Goal: Task Accomplishment & Management: Use online tool/utility

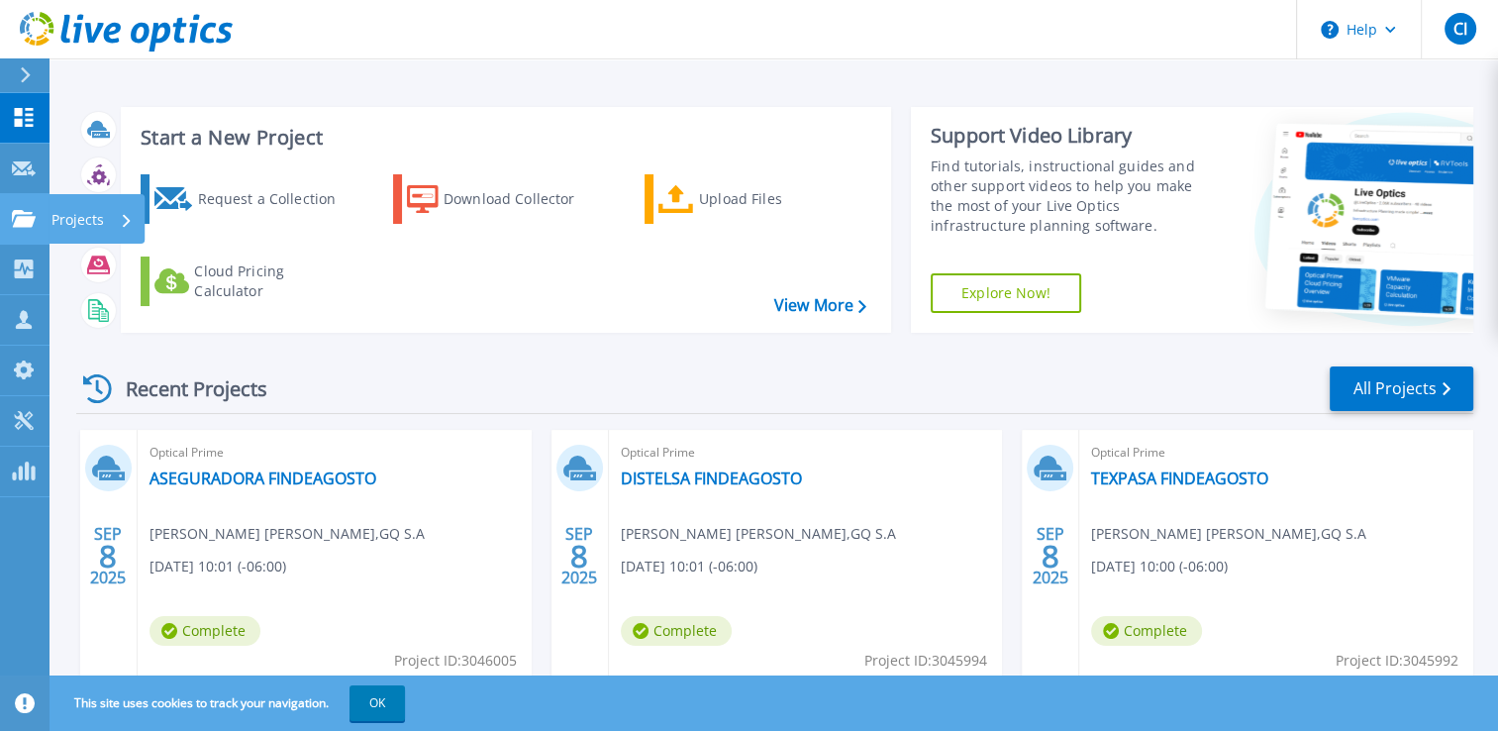
click at [19, 214] on icon at bounding box center [24, 218] width 24 height 17
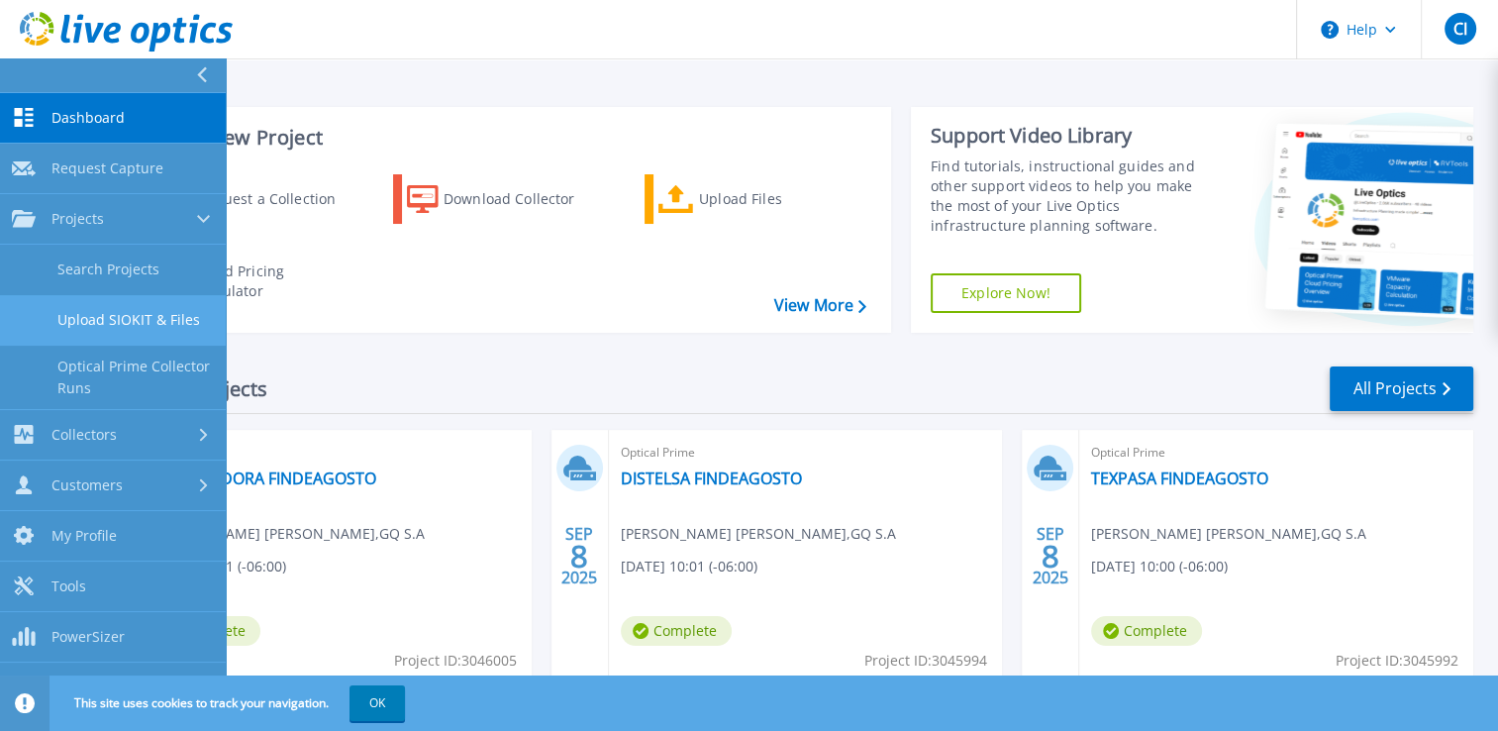
click at [120, 320] on link "Upload SIOKIT & Files" at bounding box center [113, 320] width 226 height 51
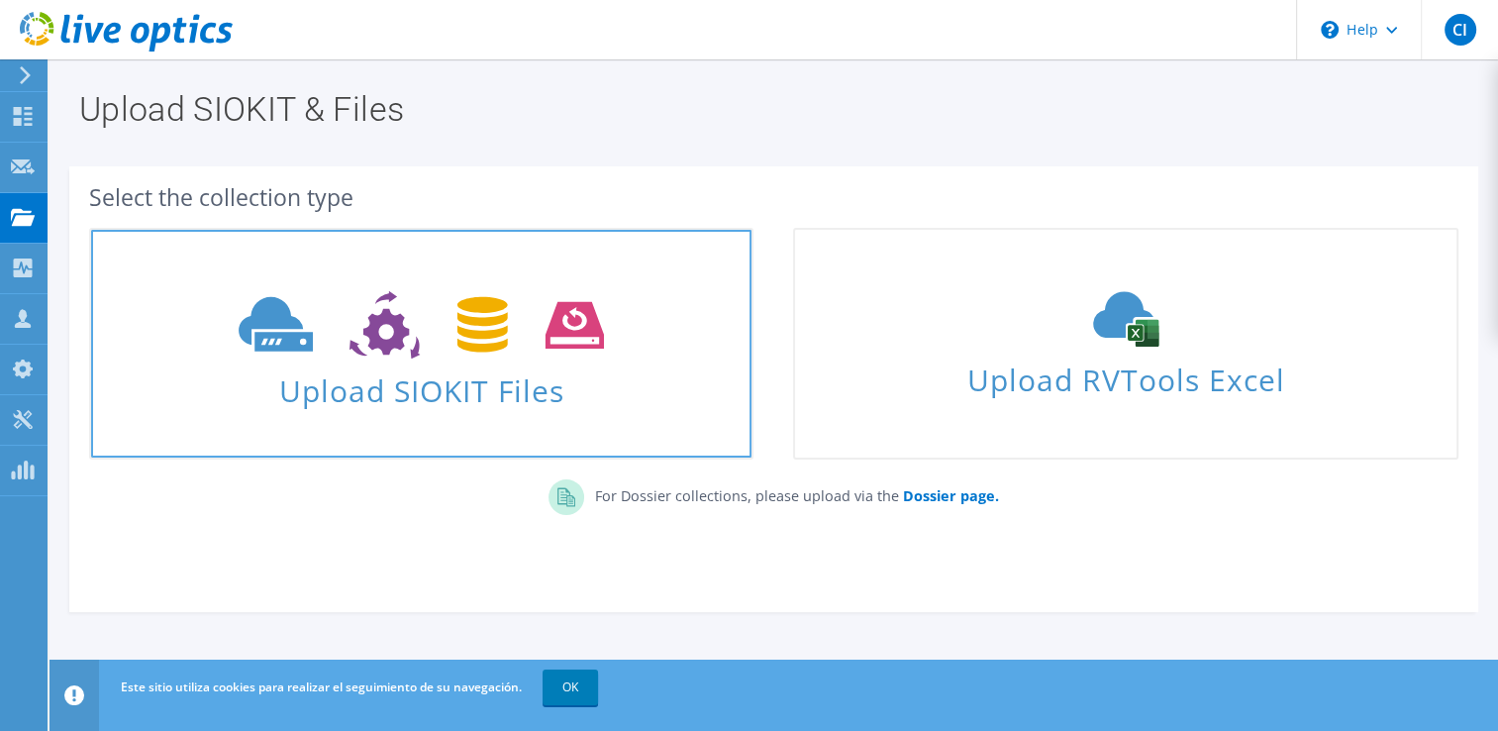
click at [595, 370] on span "Upload SIOKIT Files" at bounding box center [421, 384] width 661 height 43
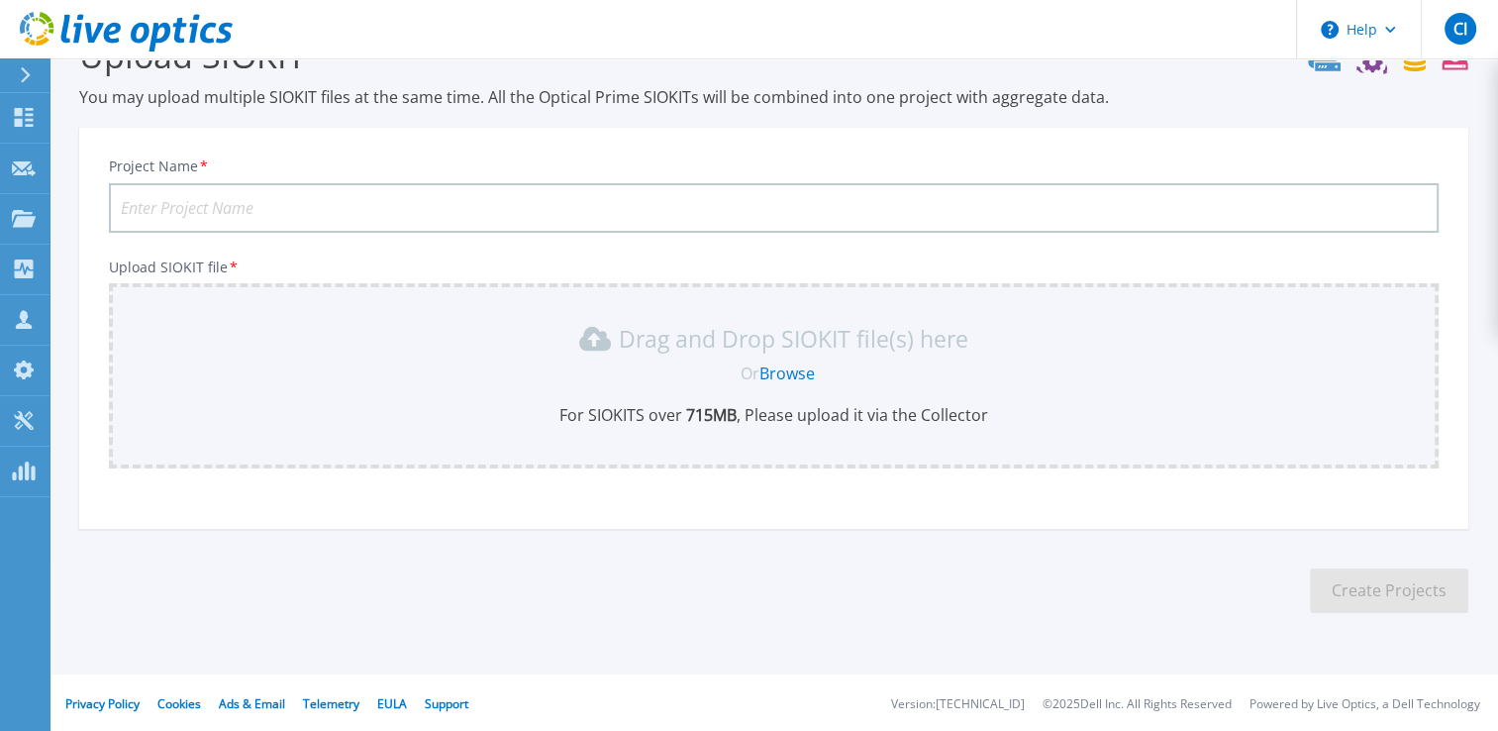
scroll to position [151, 0]
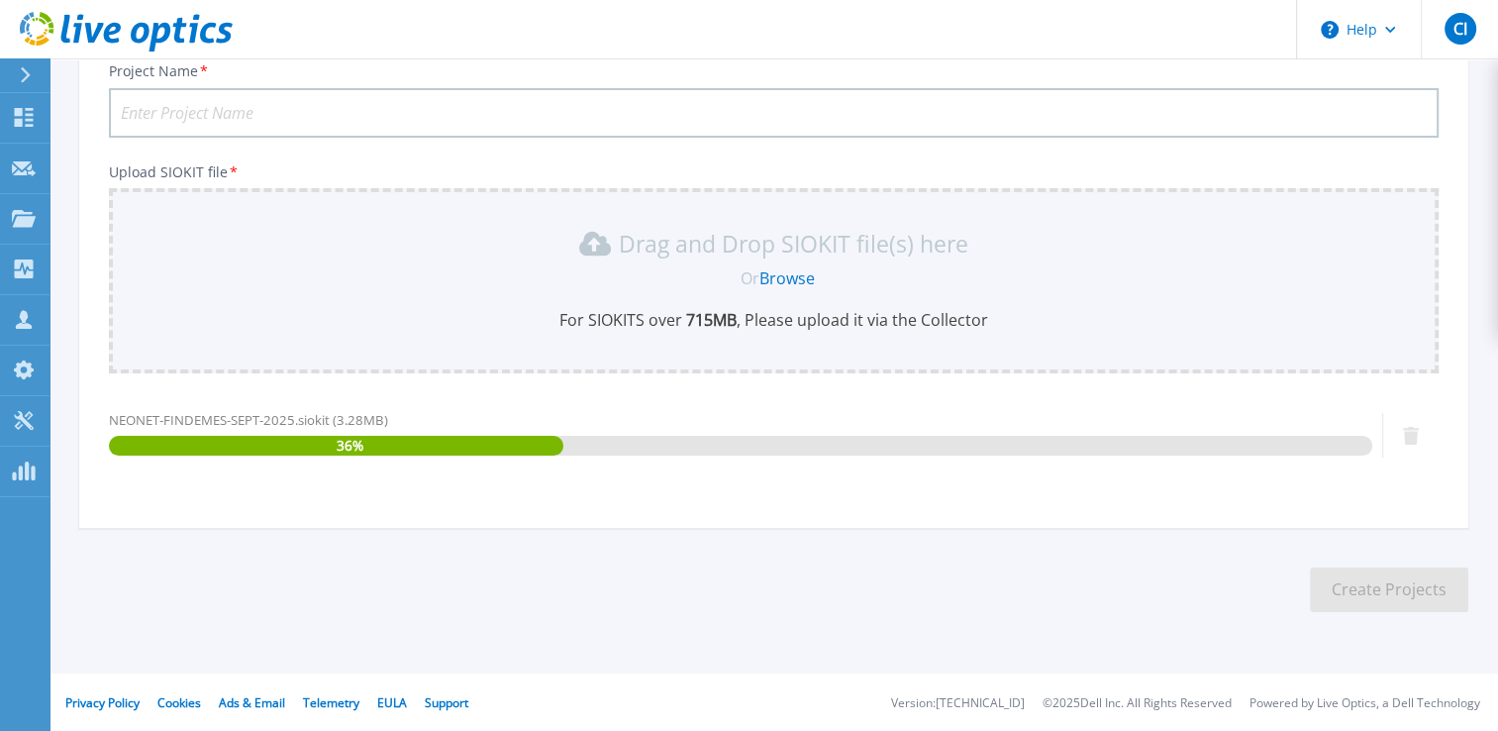
click at [349, 106] on input "Project Name *" at bounding box center [774, 113] width 1330 height 50
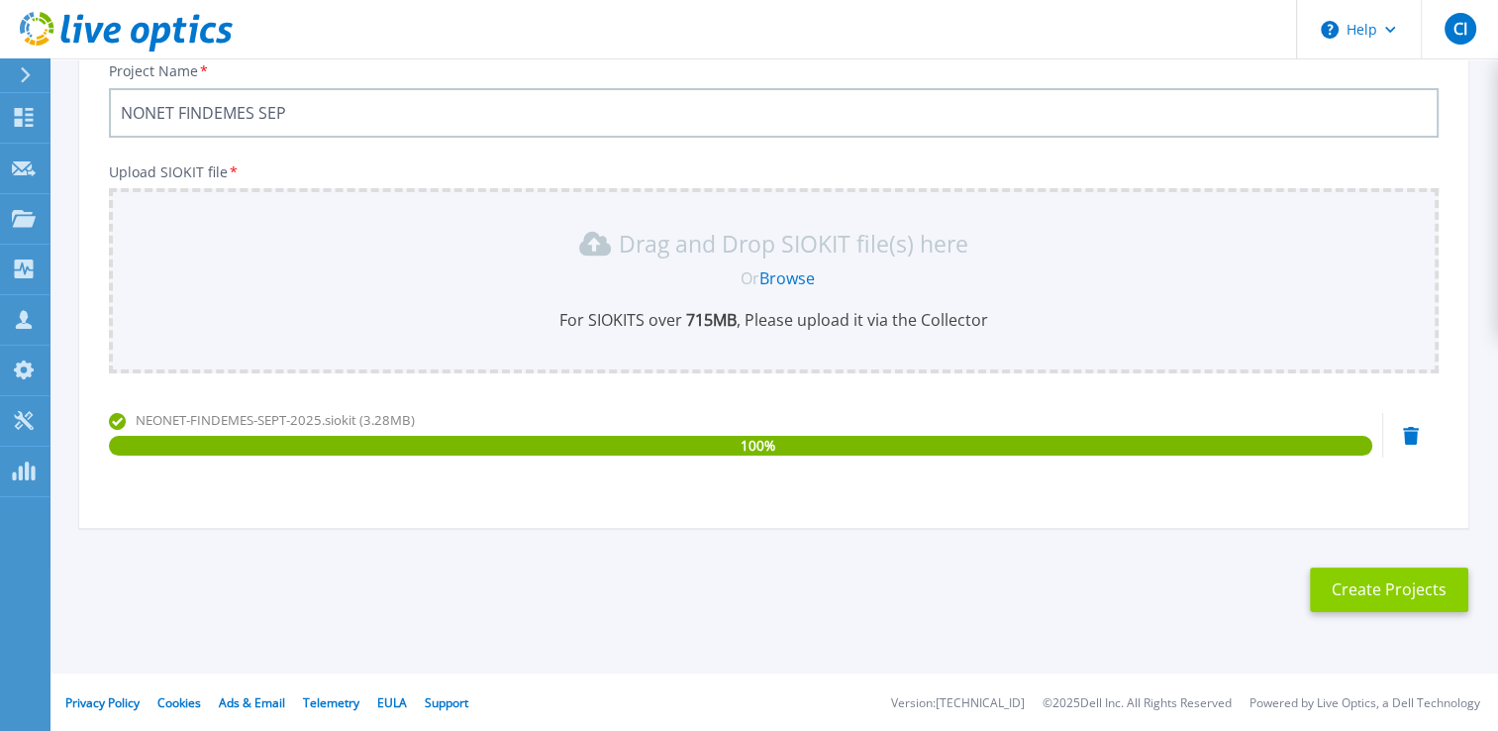
type input "NONET FINDEMES SEP"
click at [1398, 603] on button "Create Projects" at bounding box center [1389, 589] width 158 height 45
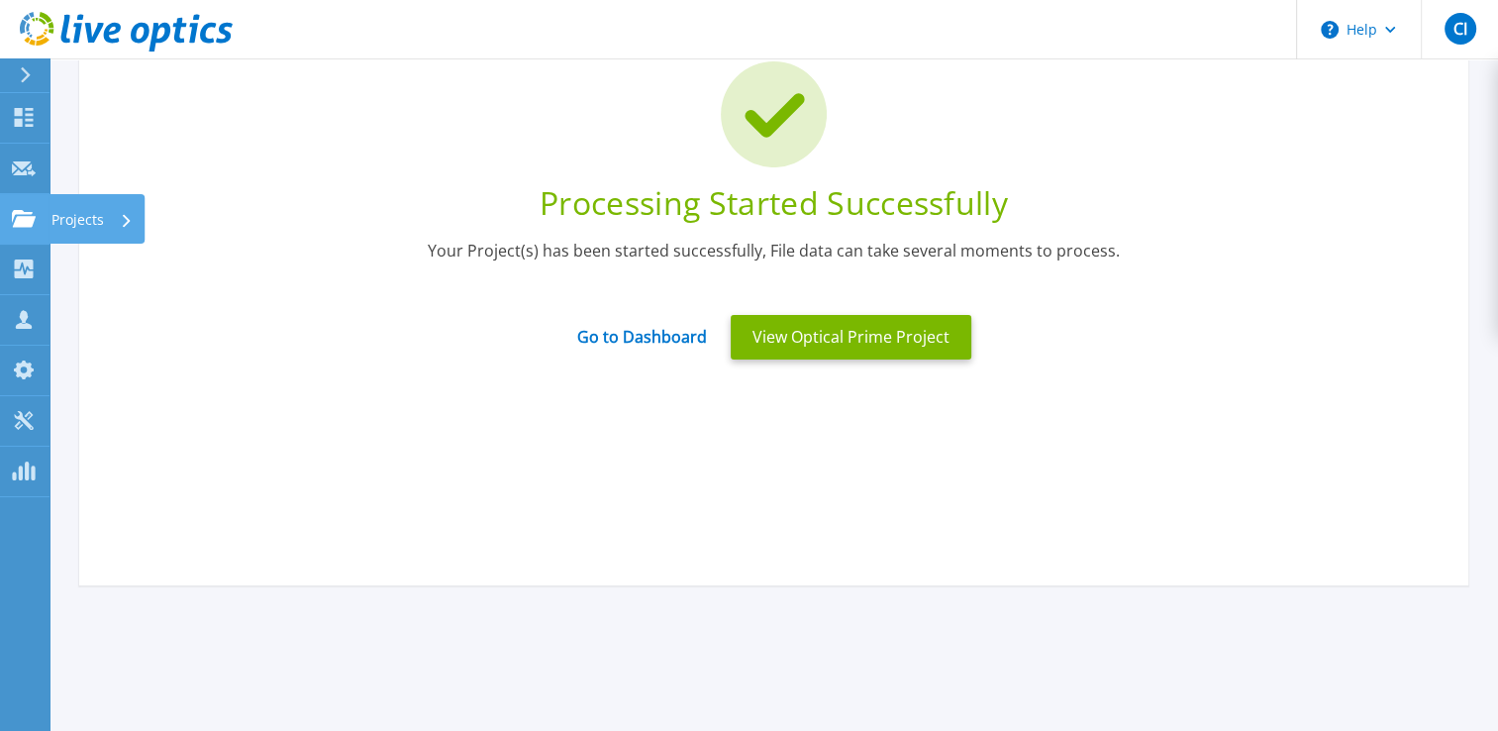
click at [23, 221] on icon at bounding box center [24, 218] width 24 height 17
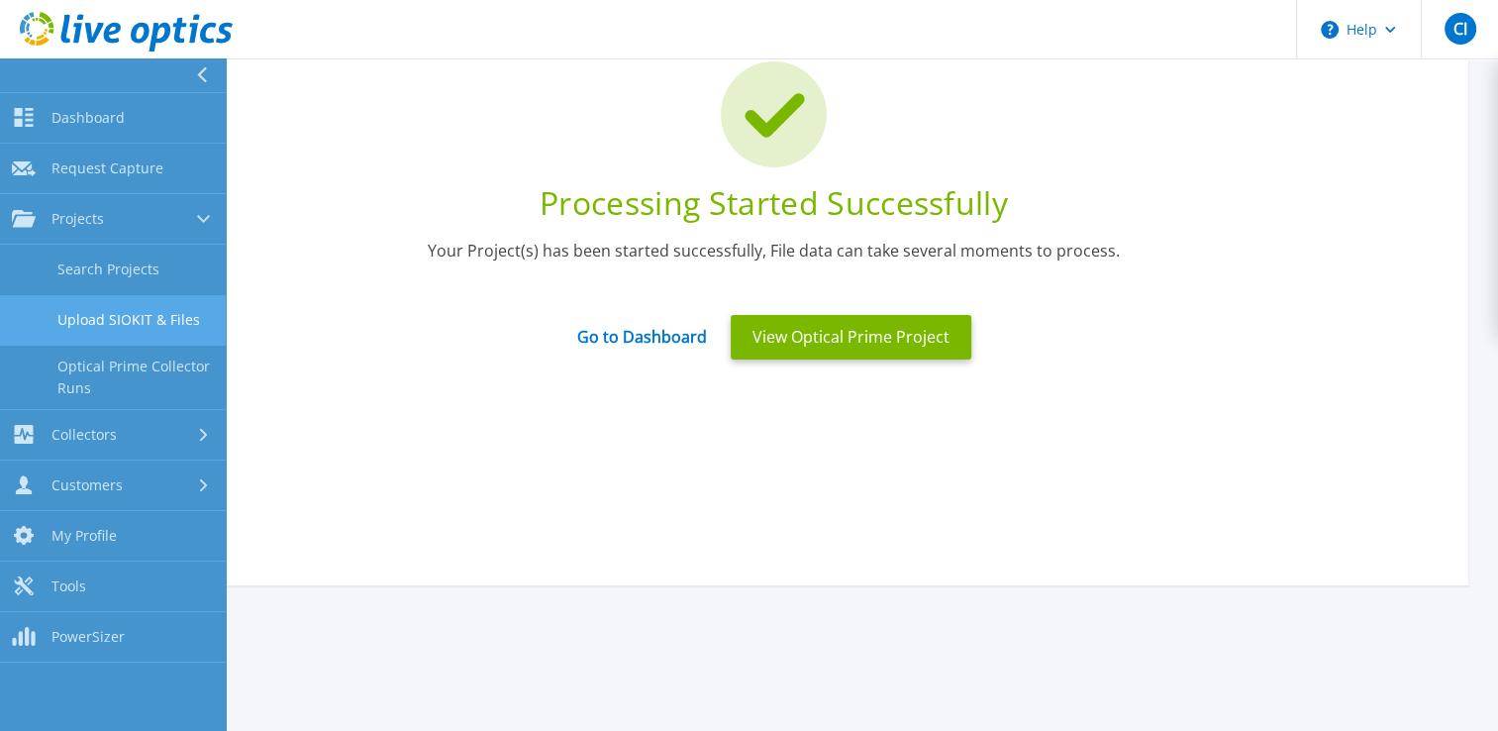
click at [93, 313] on link "Upload SIOKIT & Files" at bounding box center [113, 320] width 226 height 51
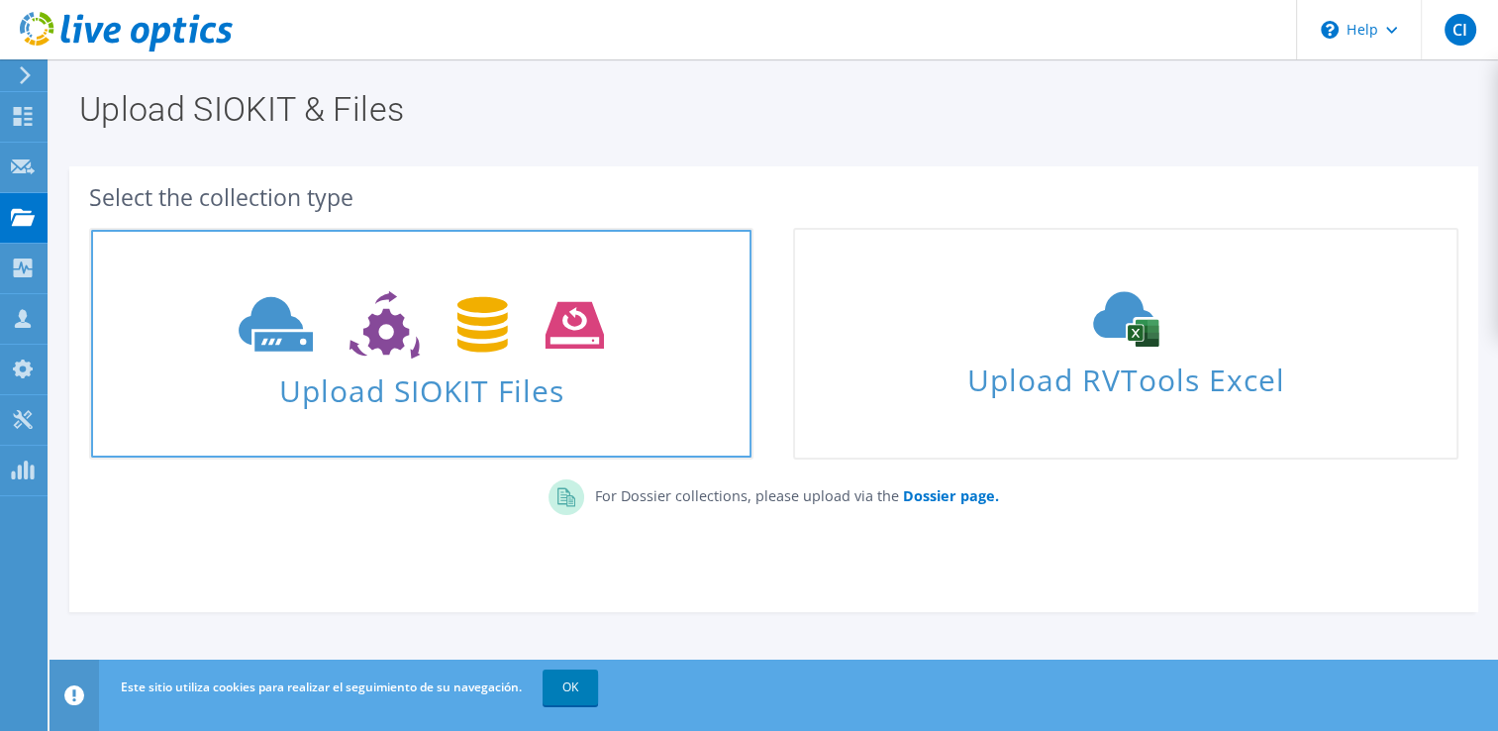
click at [579, 339] on icon at bounding box center [421, 325] width 365 height 68
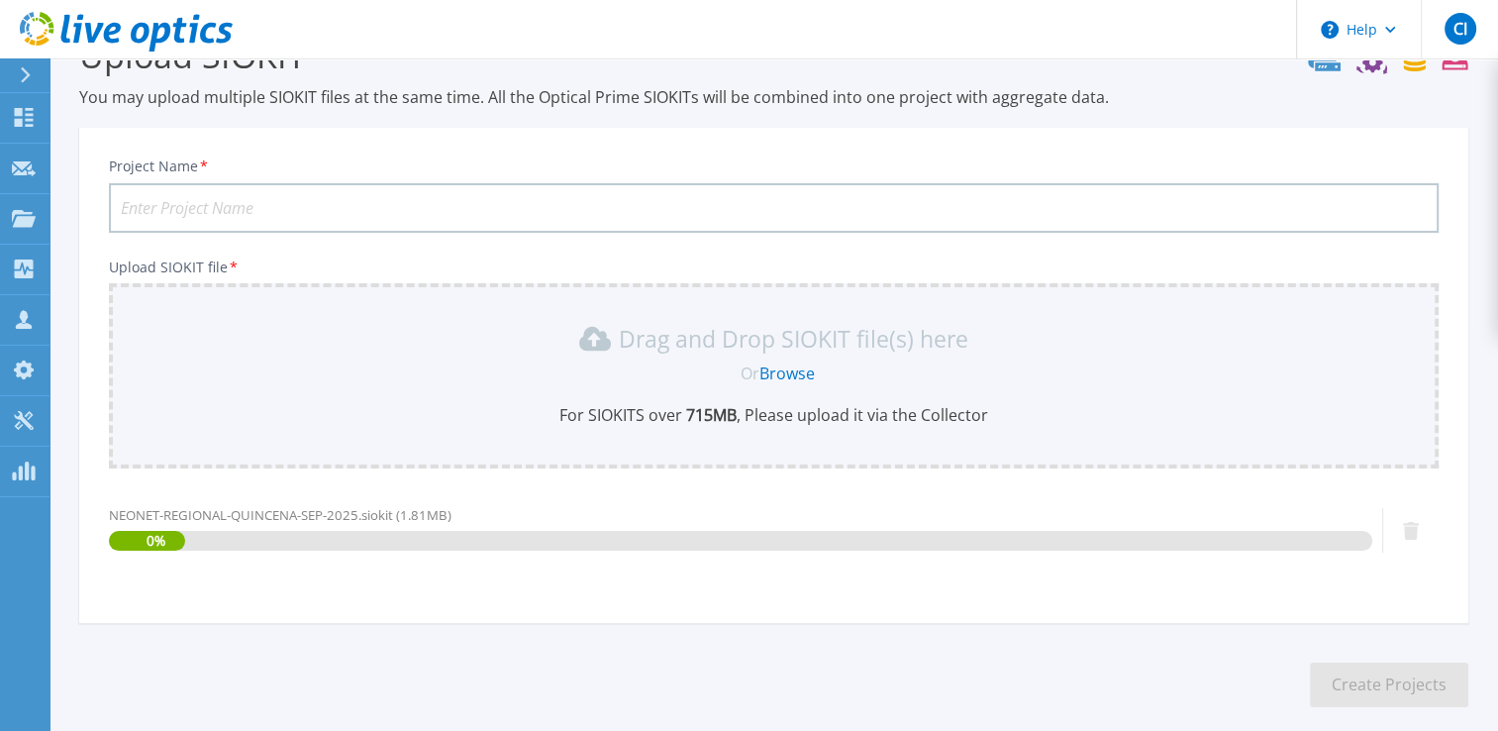
scroll to position [151, 0]
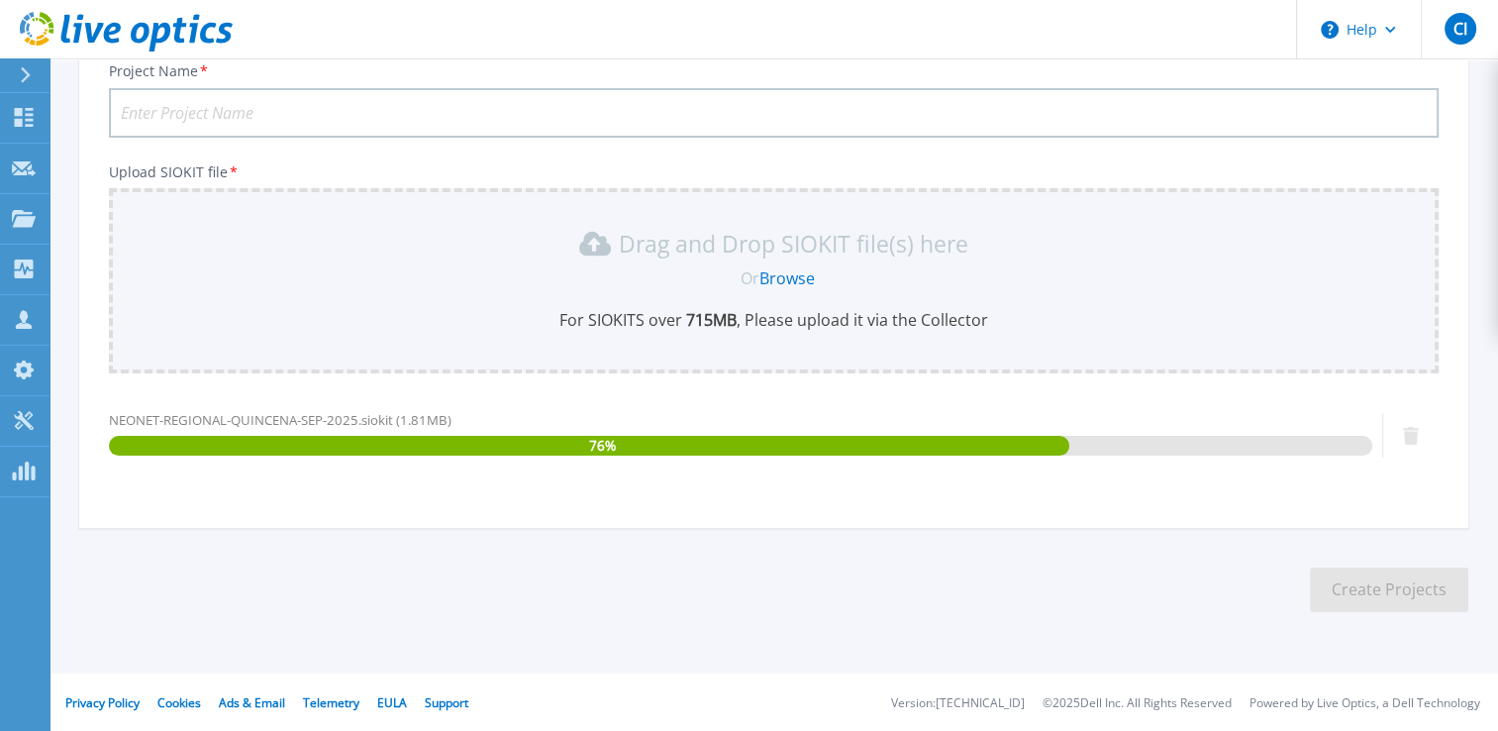
click at [297, 125] on input "Project Name *" at bounding box center [774, 113] width 1330 height 50
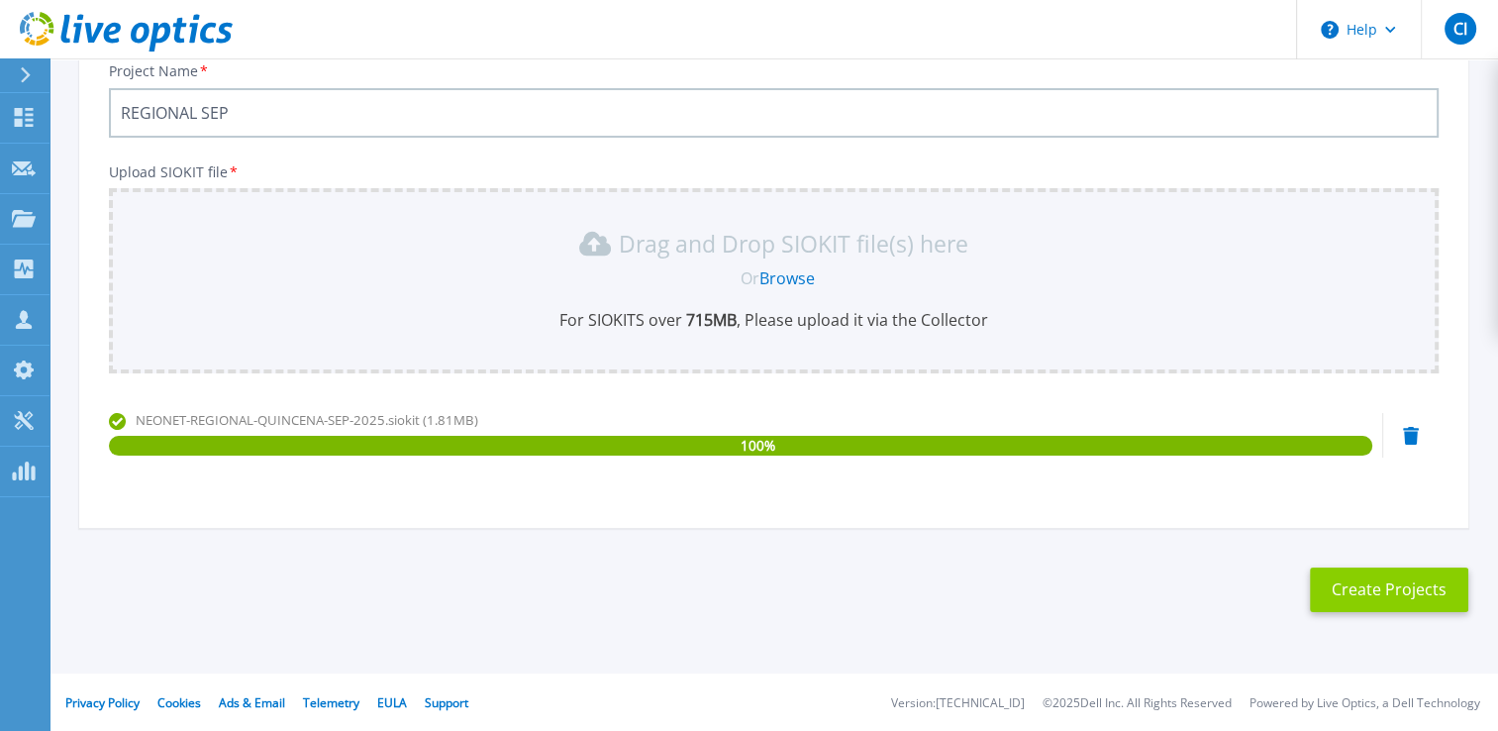
type input "REGIONAL SEP"
click at [1371, 607] on button "Create Projects" at bounding box center [1389, 589] width 158 height 45
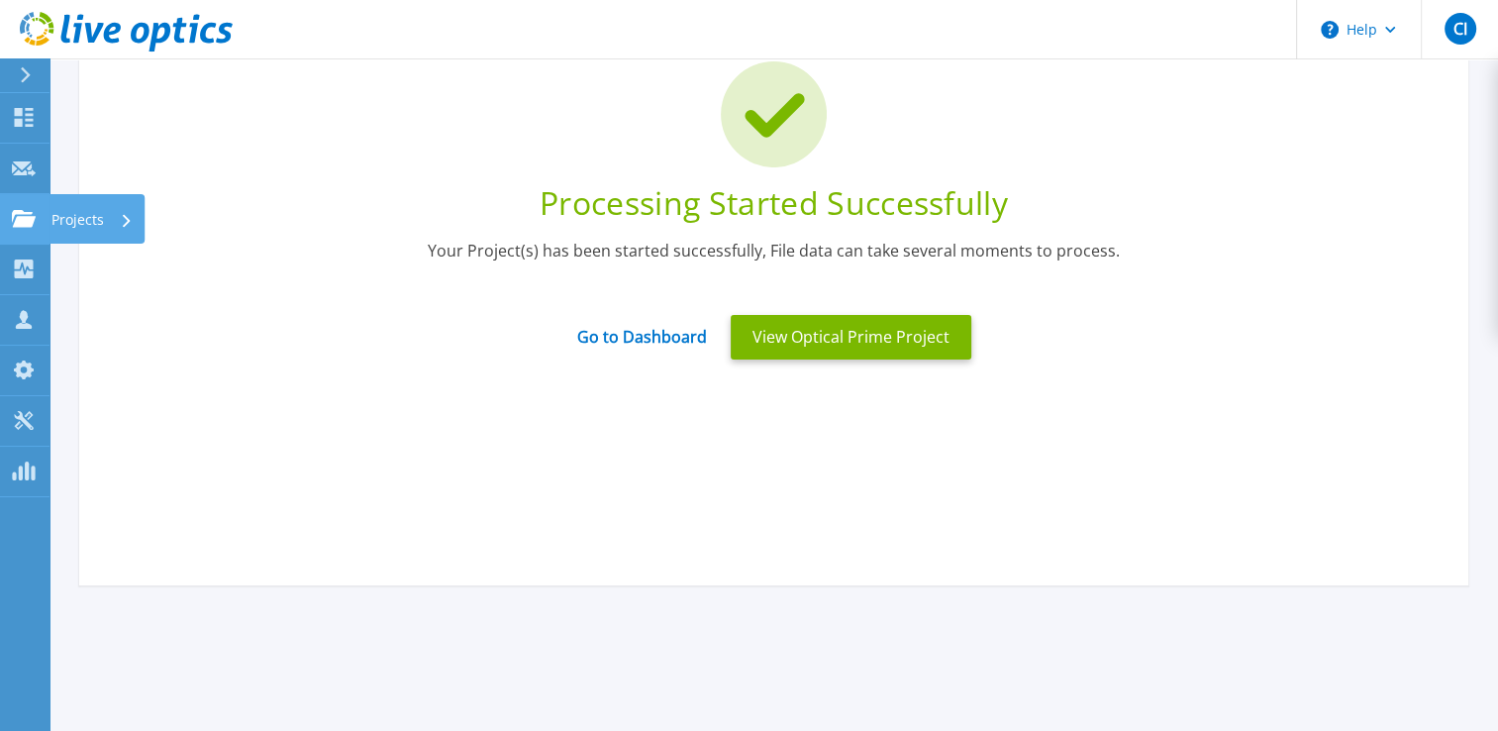
click at [18, 232] on link "Projects Projects" at bounding box center [25, 219] width 50 height 51
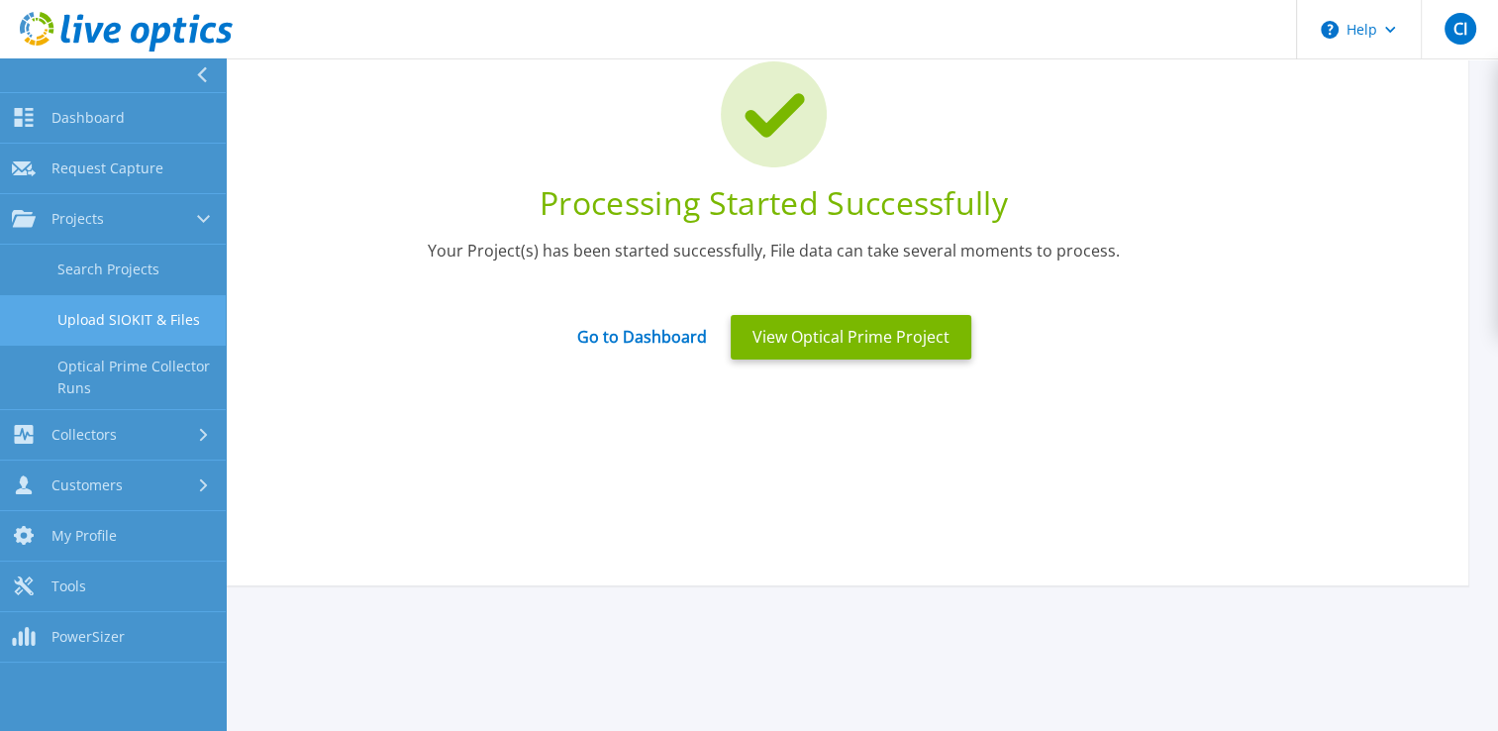
click at [92, 308] on link "Upload SIOKIT & Files" at bounding box center [113, 320] width 226 height 51
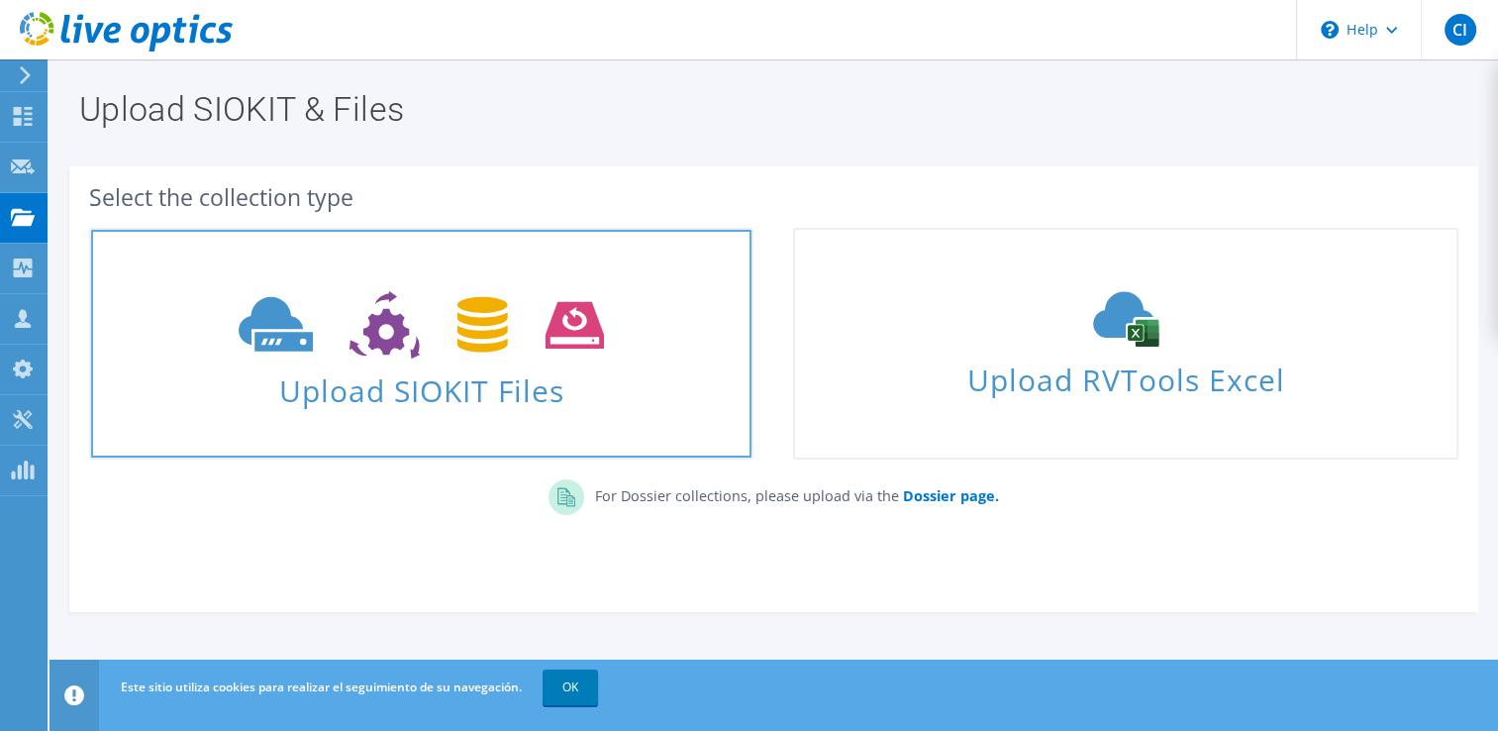
click at [535, 333] on icon at bounding box center [421, 325] width 365 height 68
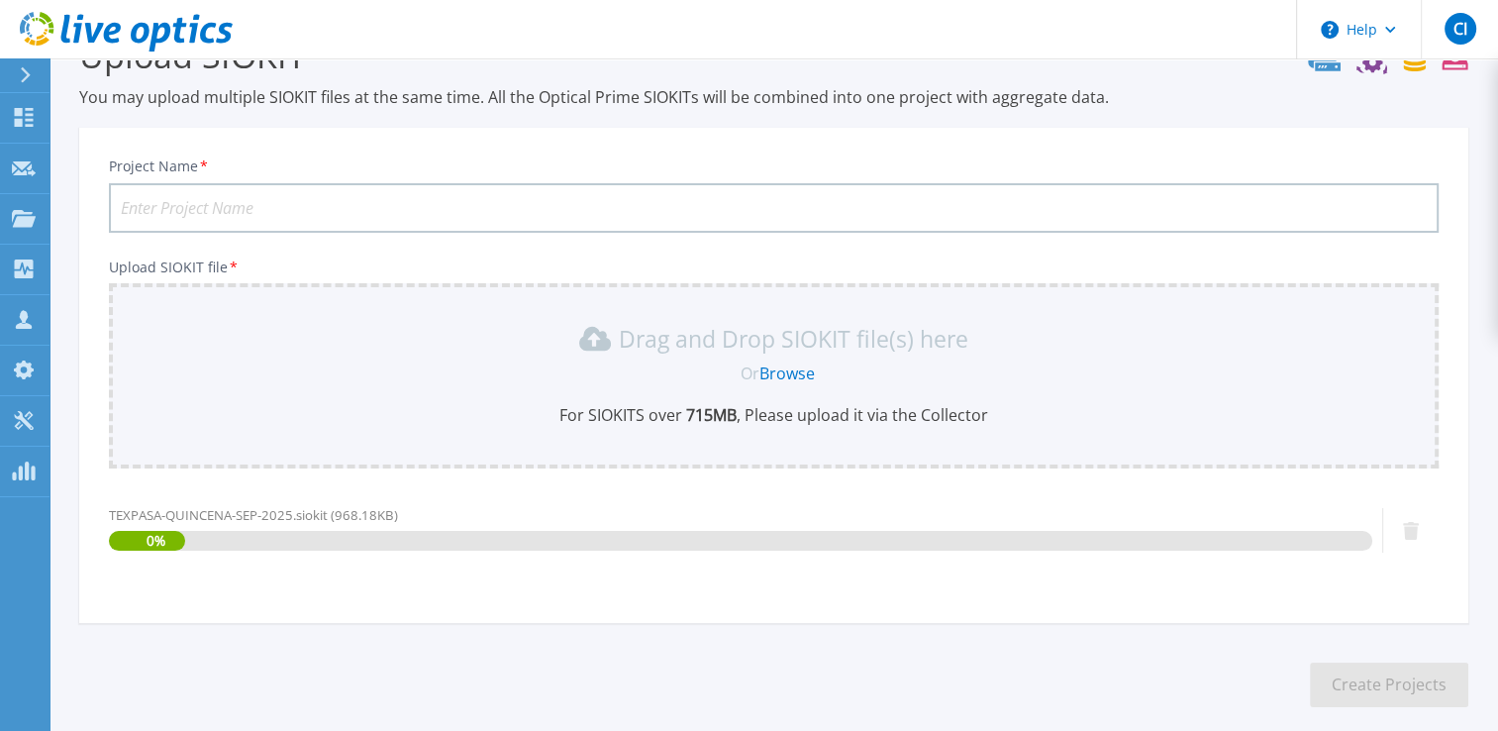
scroll to position [151, 0]
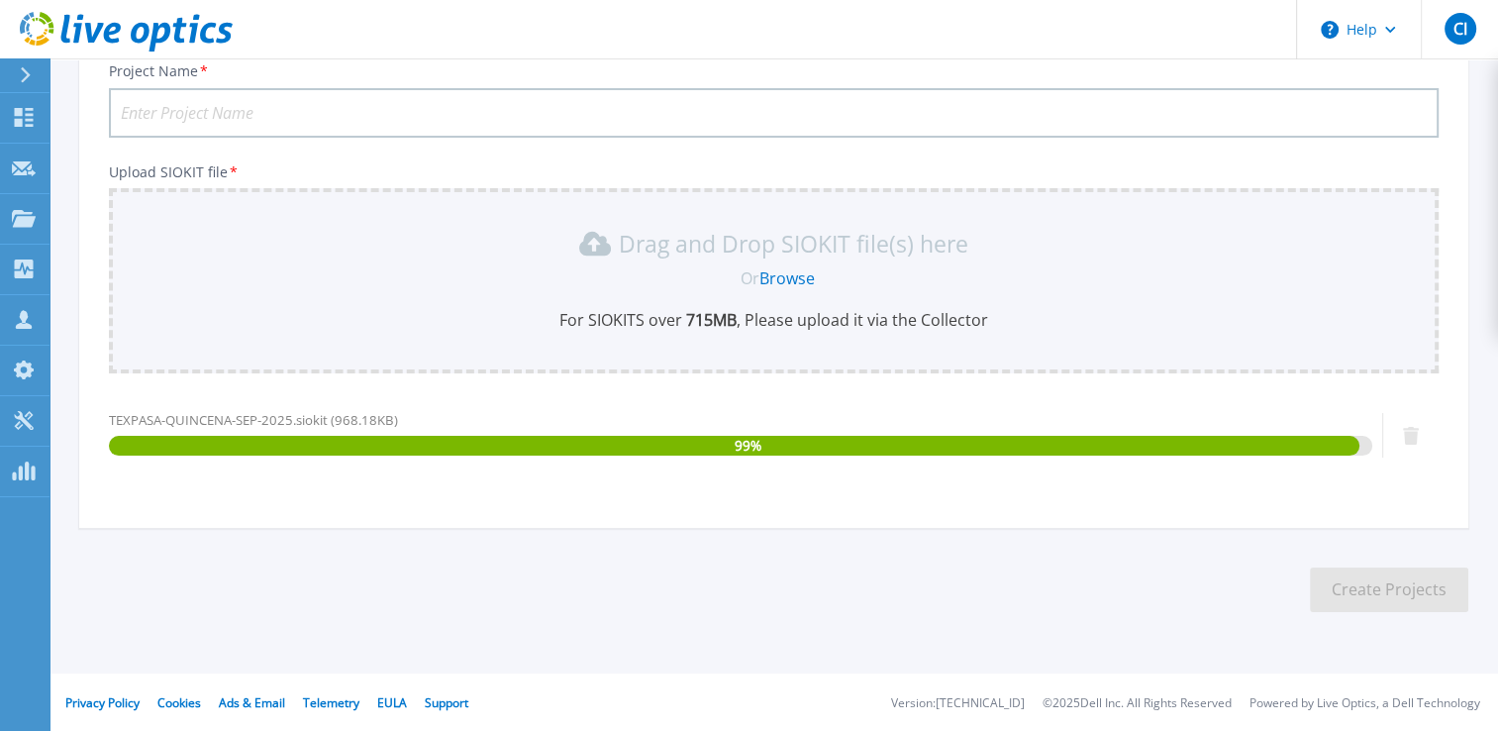
click at [464, 106] on input "Project Name *" at bounding box center [774, 113] width 1330 height 50
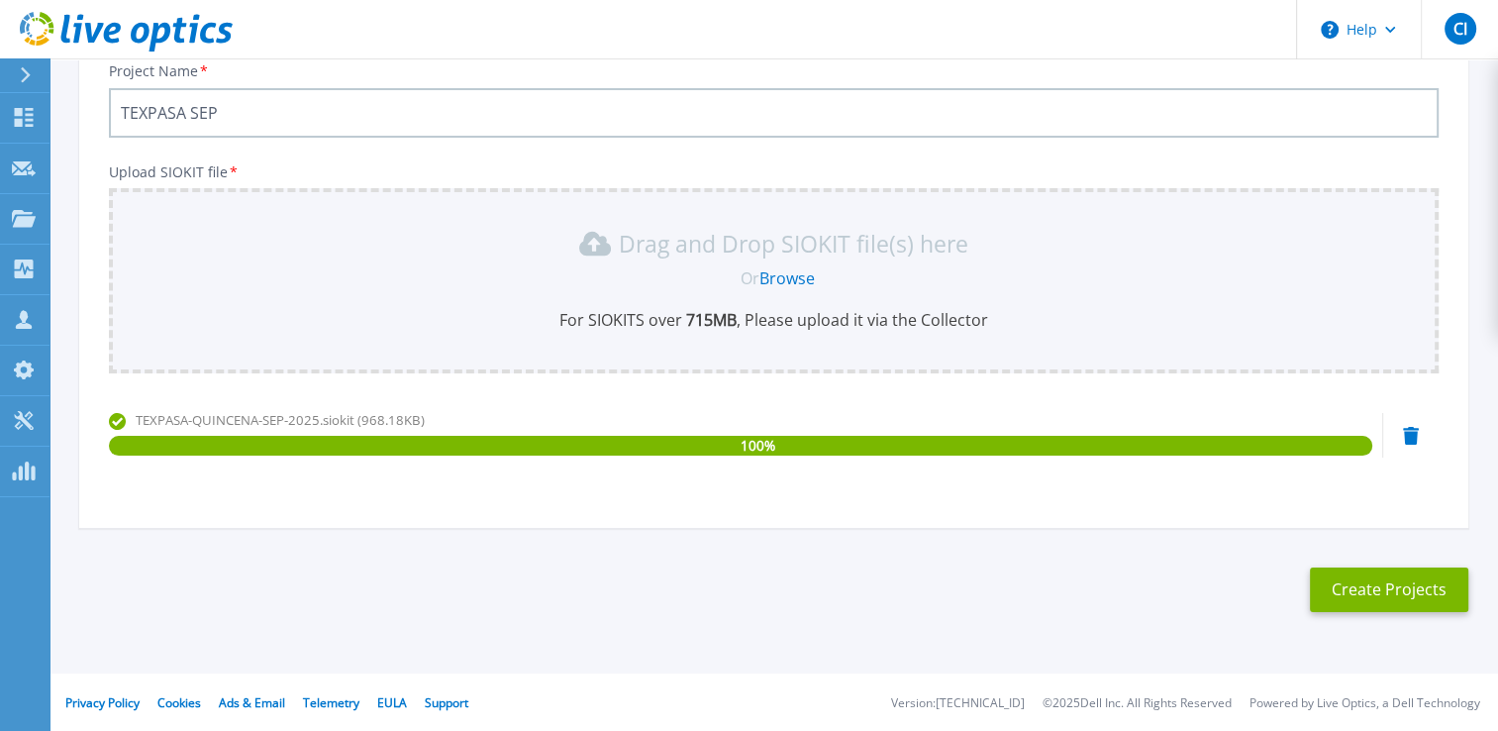
type input "TEXPASA SEP"
click at [1383, 615] on section "Upload SIOKIT You may upload multiple SIOKIT files at the same time. All the Op…" at bounding box center [774, 282] width 1449 height 749
click at [1367, 605] on button "Create Projects" at bounding box center [1389, 589] width 158 height 45
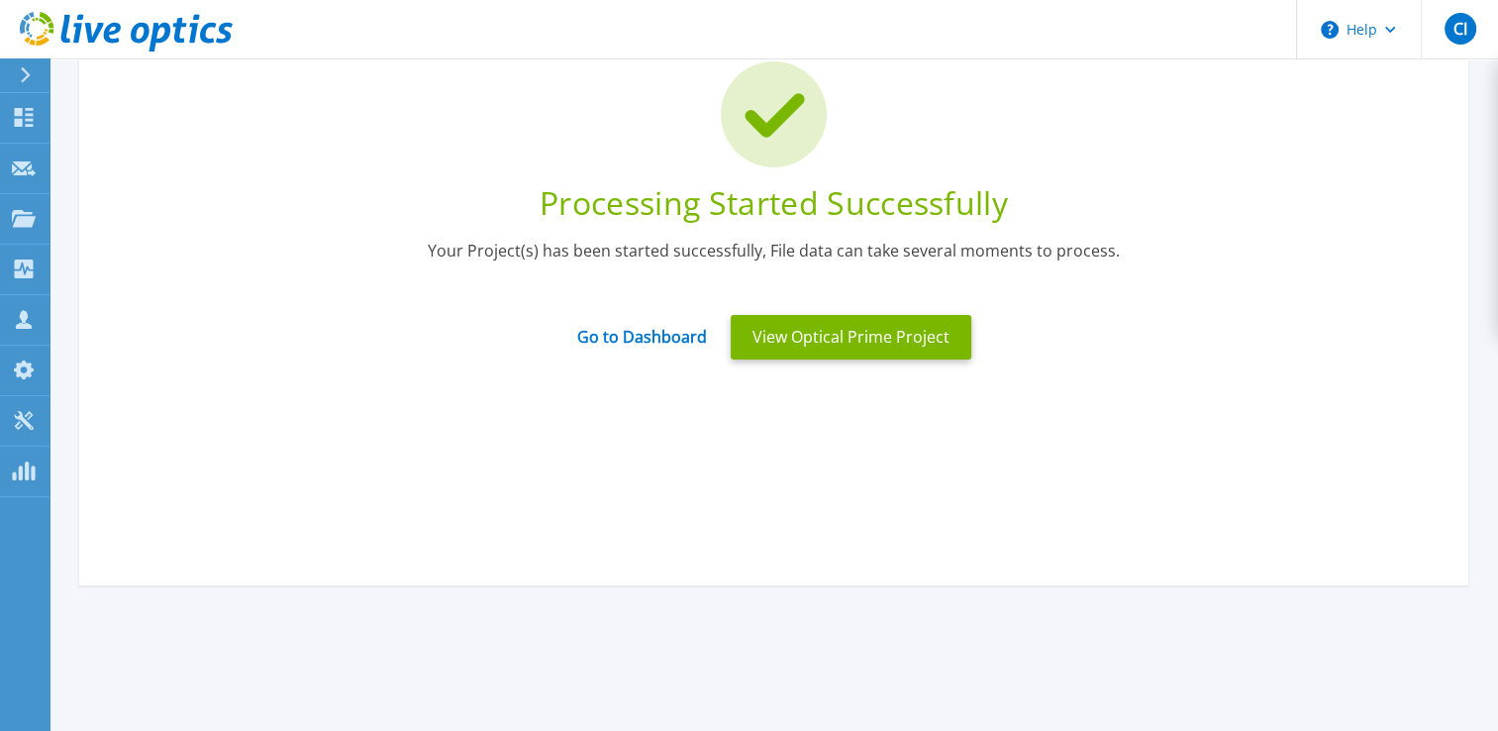
drag, startPoint x: 690, startPoint y: 225, endPoint x: 686, endPoint y: 250, distance: 25.1
drag, startPoint x: 686, startPoint y: 250, endPoint x: 615, endPoint y: 325, distance: 103.7
click at [615, 325] on link "Go to Dashboard" at bounding box center [642, 330] width 130 height 39
click at [622, 338] on link "Go to Dashboard" at bounding box center [642, 330] width 130 height 39
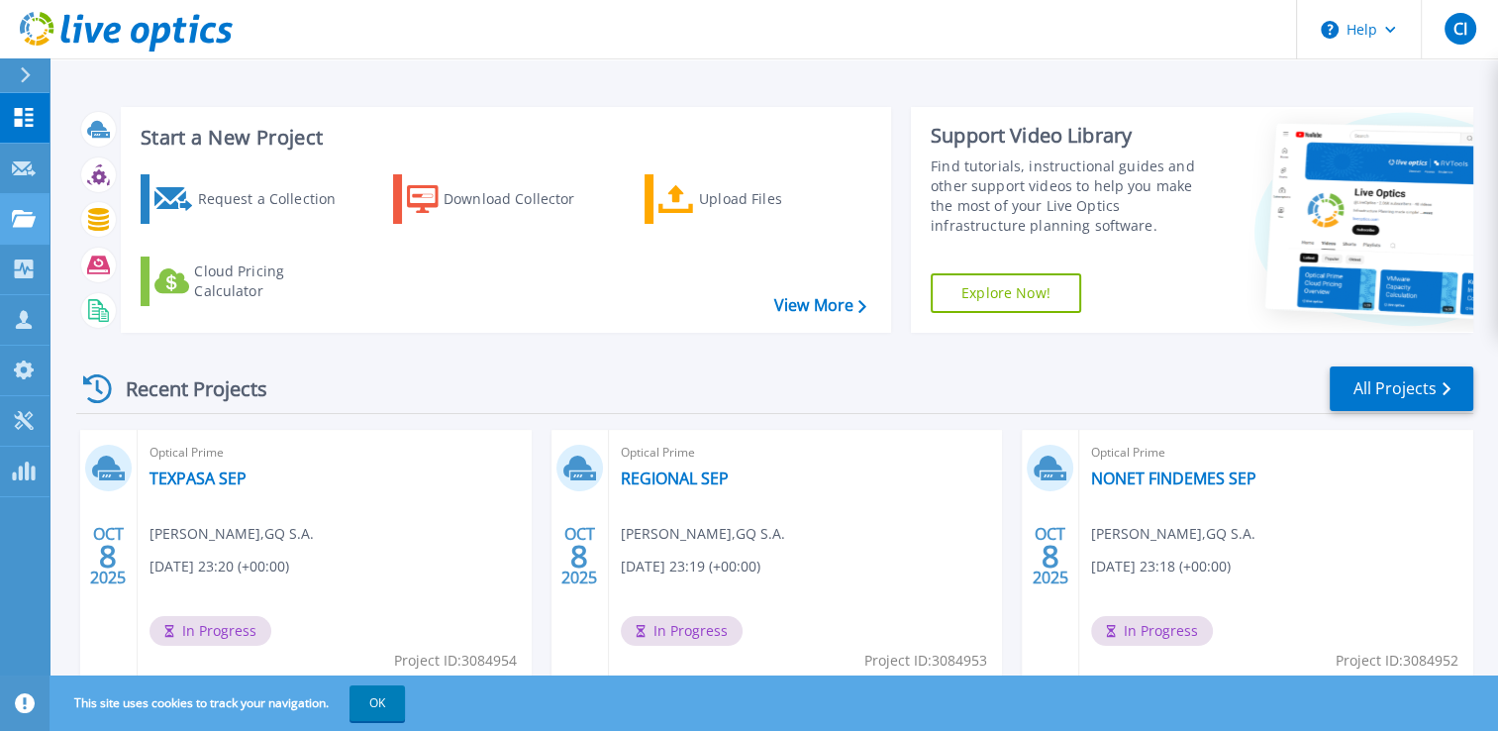
click at [17, 220] on icon at bounding box center [24, 218] width 24 height 17
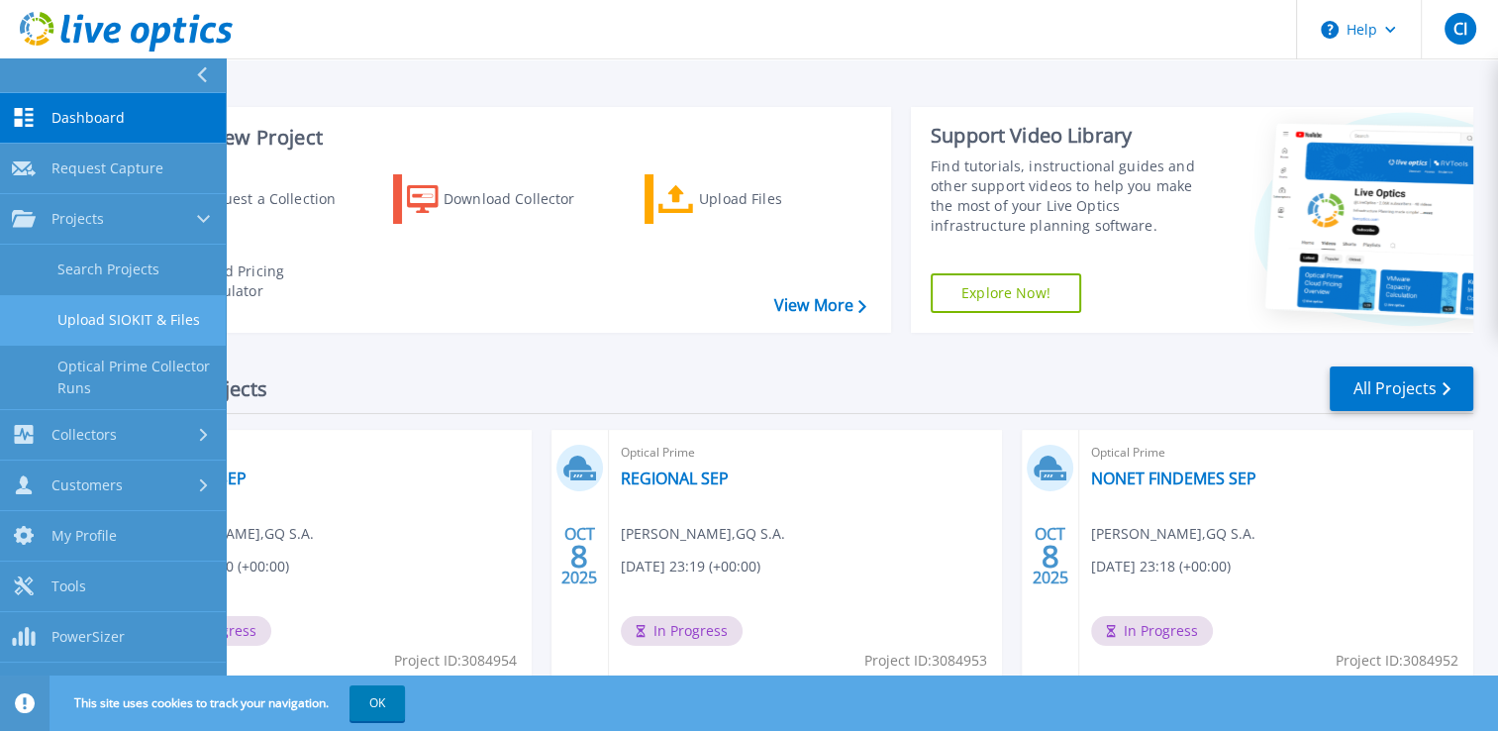
click at [152, 305] on link "Upload SIOKIT & Files" at bounding box center [113, 320] width 226 height 51
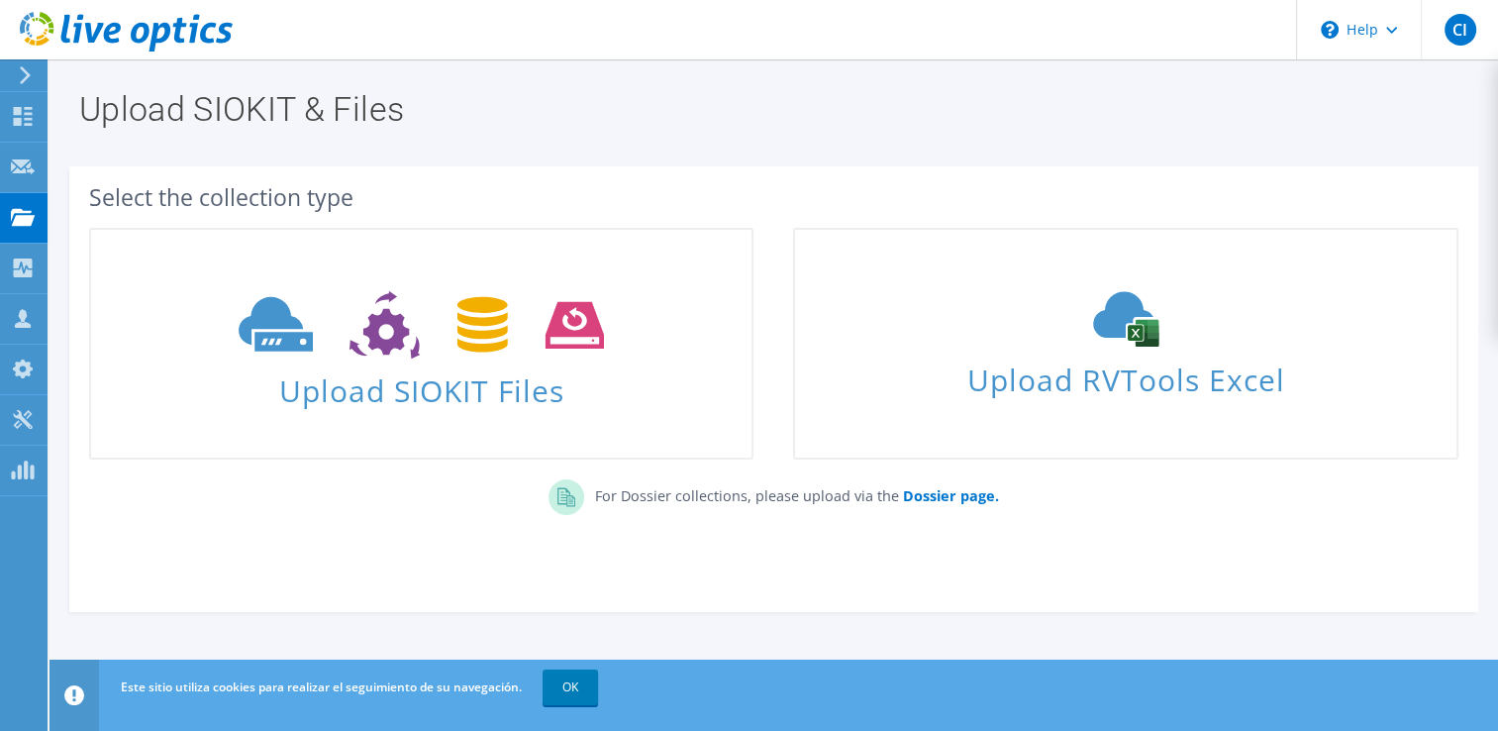
click at [761, 331] on div "Upload SIOKIT Files" at bounding box center [421, 344] width 704 height 252
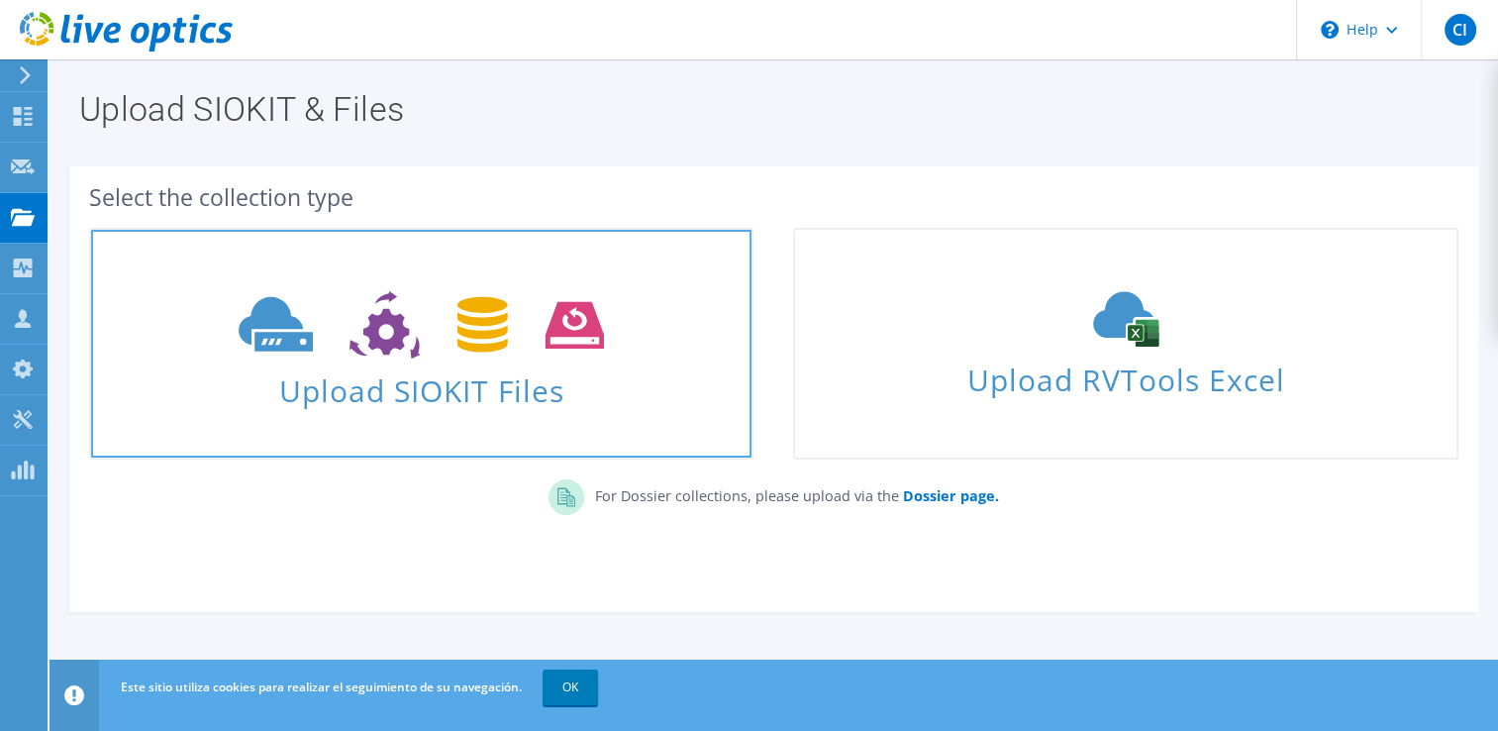
click at [743, 325] on span at bounding box center [421, 322] width 661 height 83
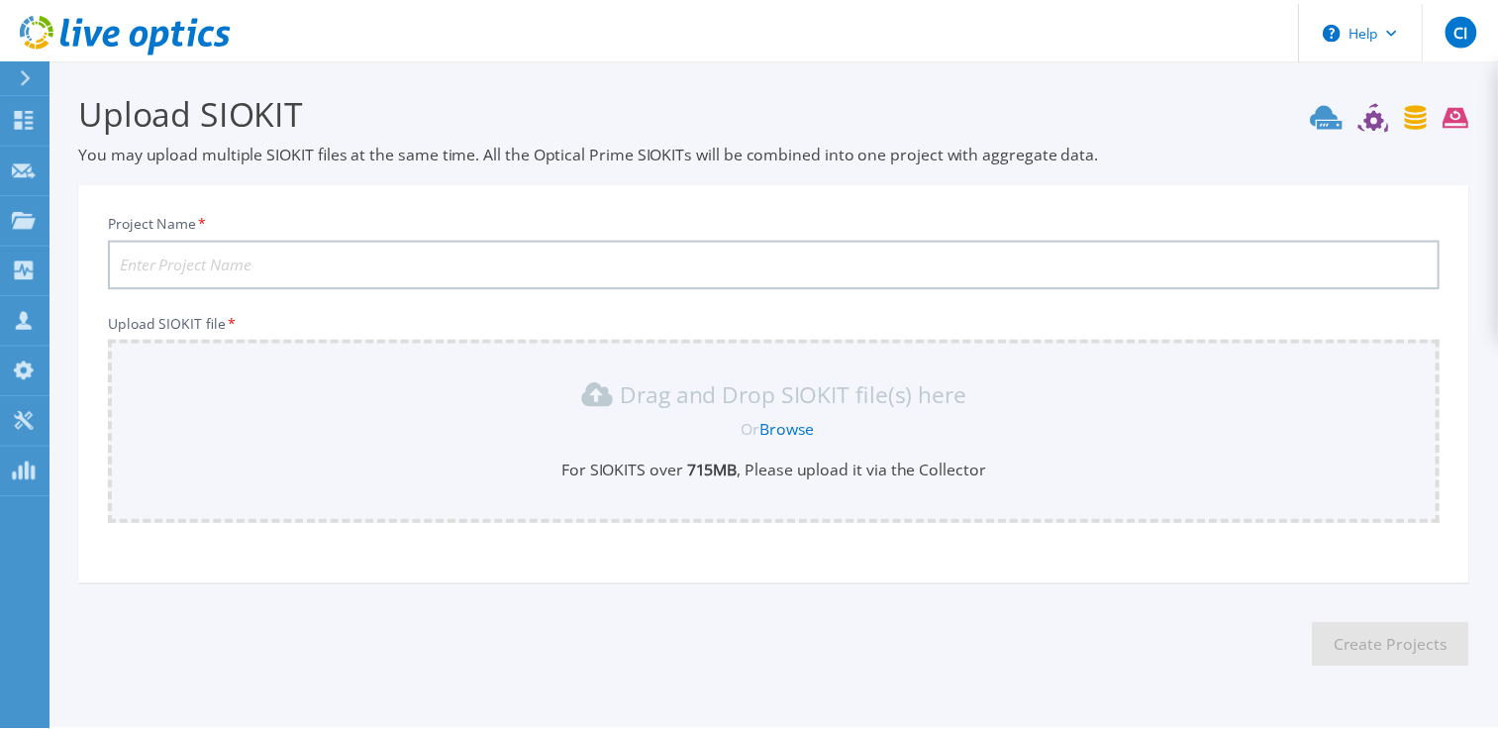
scroll to position [55, 0]
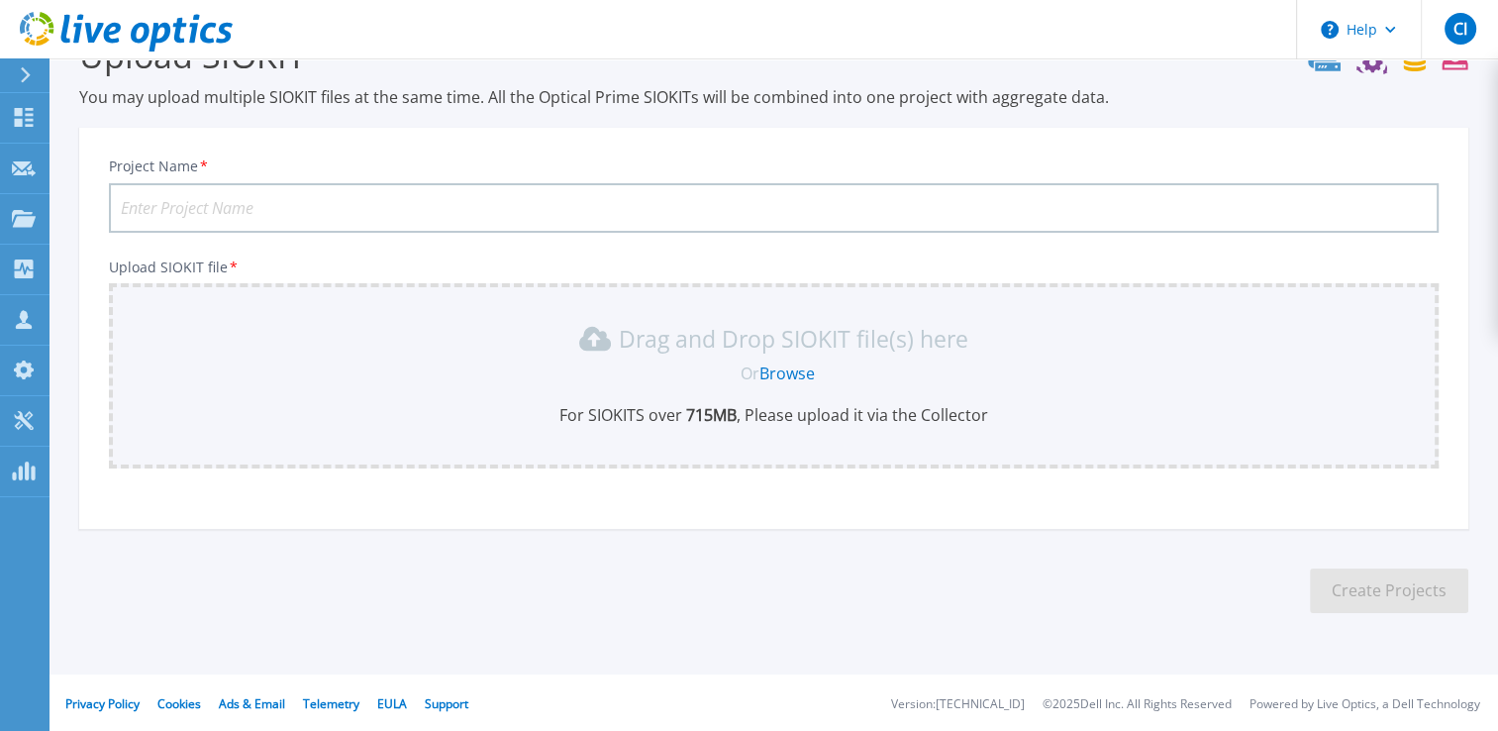
click at [772, 377] on link "Browse" at bounding box center [787, 373] width 55 height 22
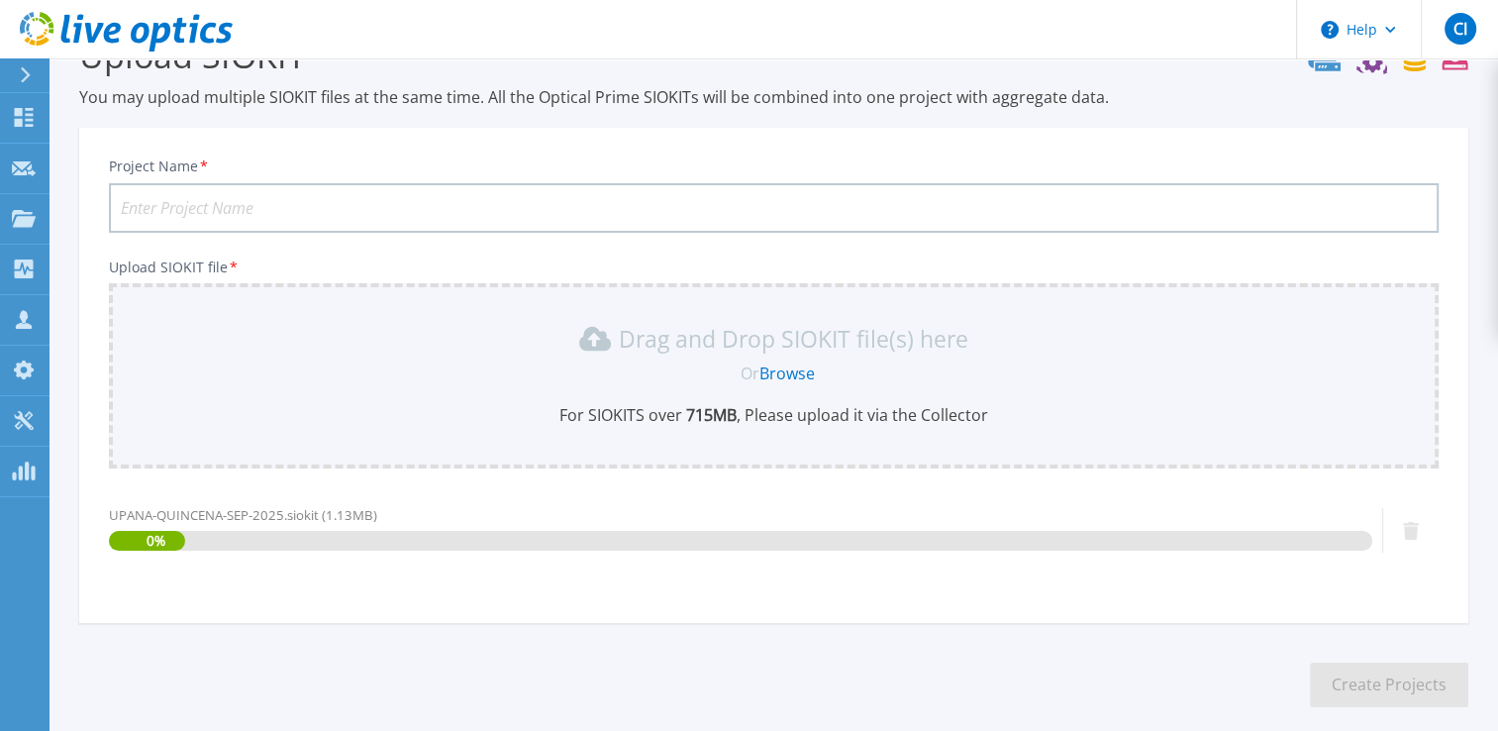
scroll to position [151, 0]
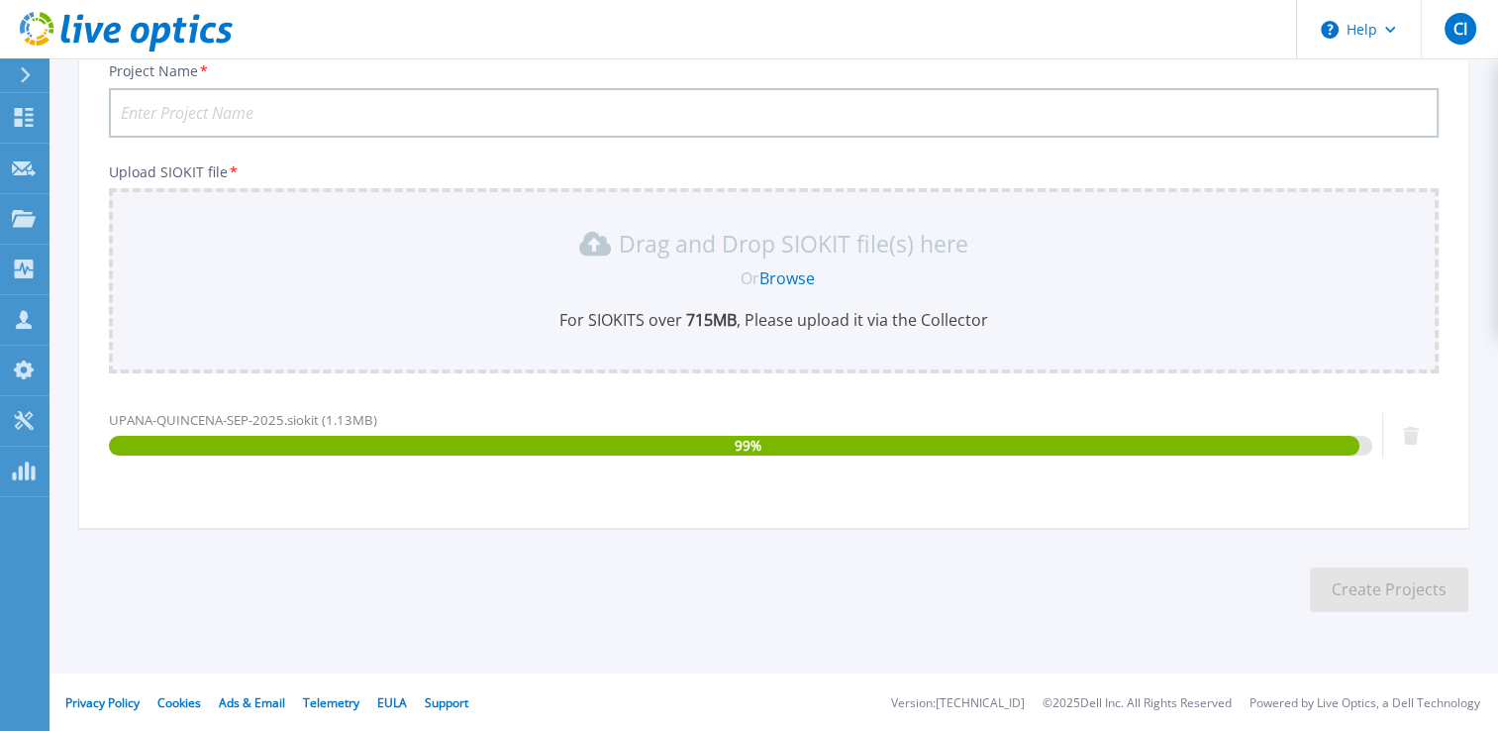
click at [249, 129] on input "Project Name *" at bounding box center [774, 113] width 1330 height 50
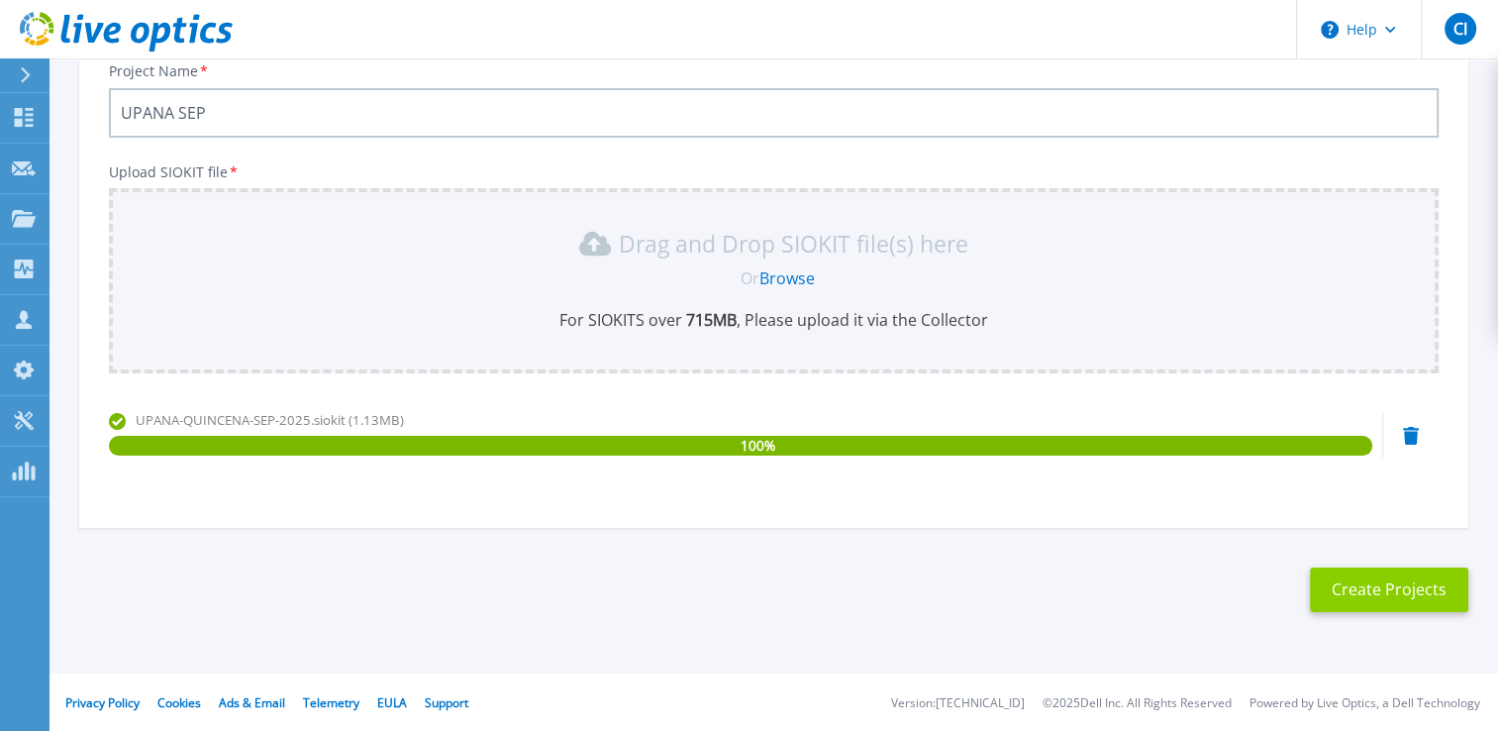
type input "UPANA SEP"
click at [1381, 584] on button "Create Projects" at bounding box center [1389, 589] width 158 height 45
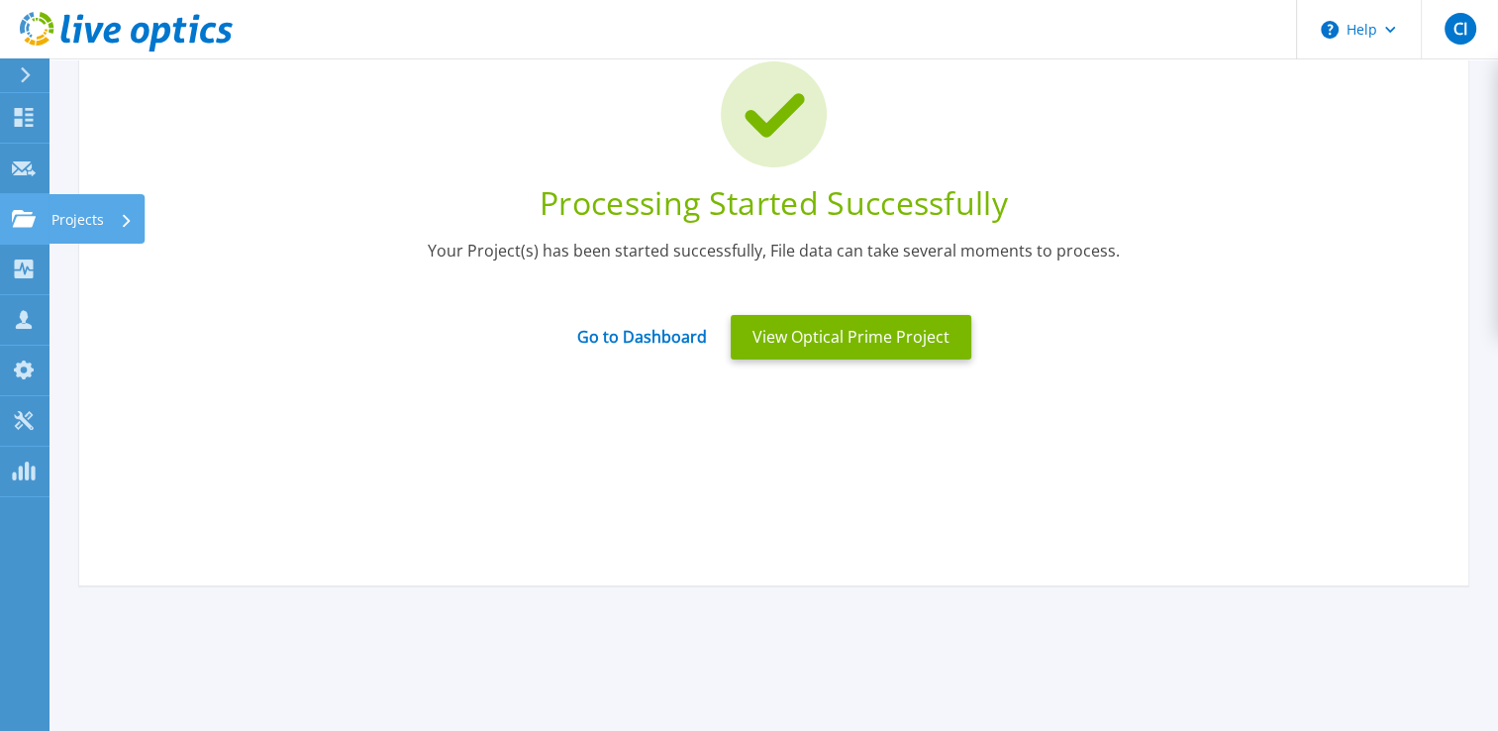
click at [11, 229] on link "Projects Projects" at bounding box center [25, 219] width 50 height 51
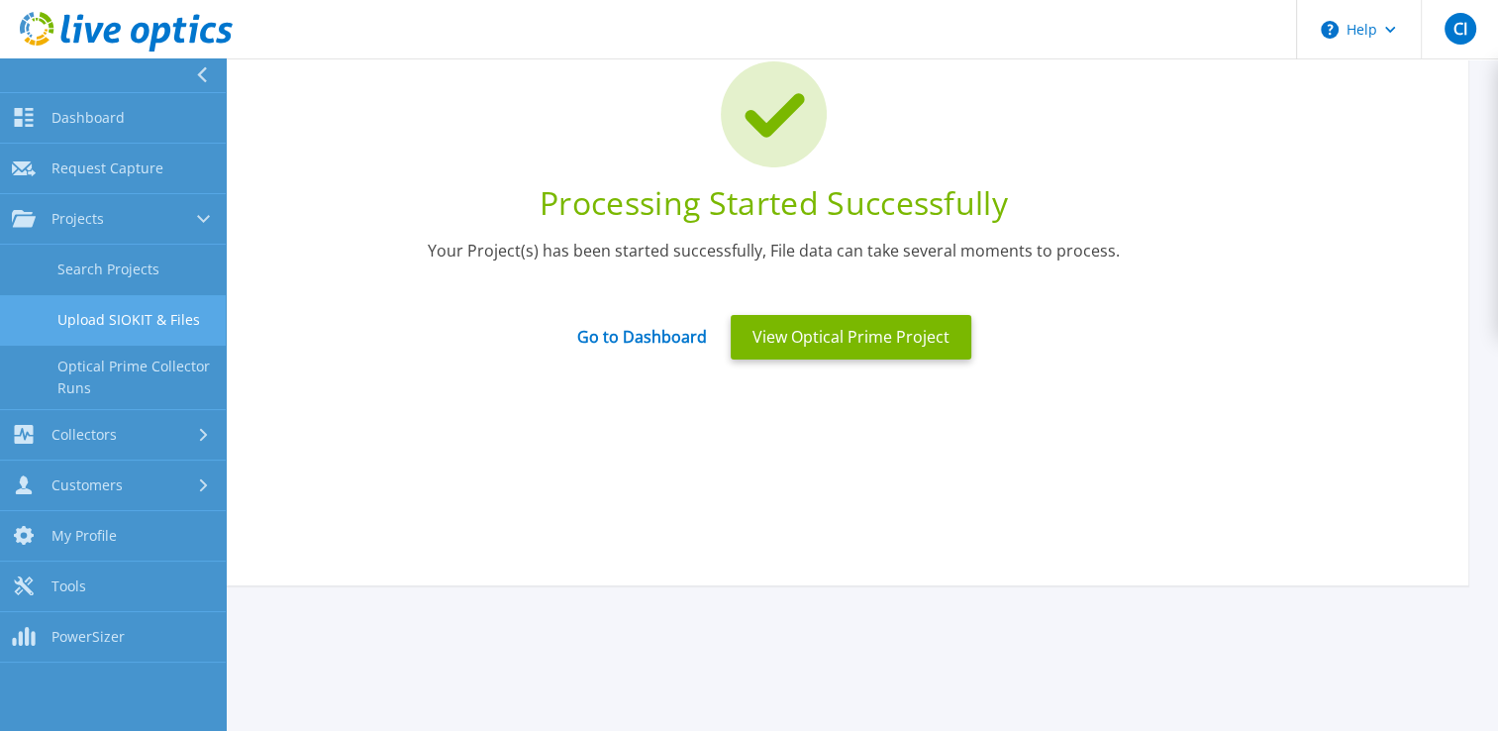
click at [103, 308] on link "Upload SIOKIT & Files" at bounding box center [113, 320] width 226 height 51
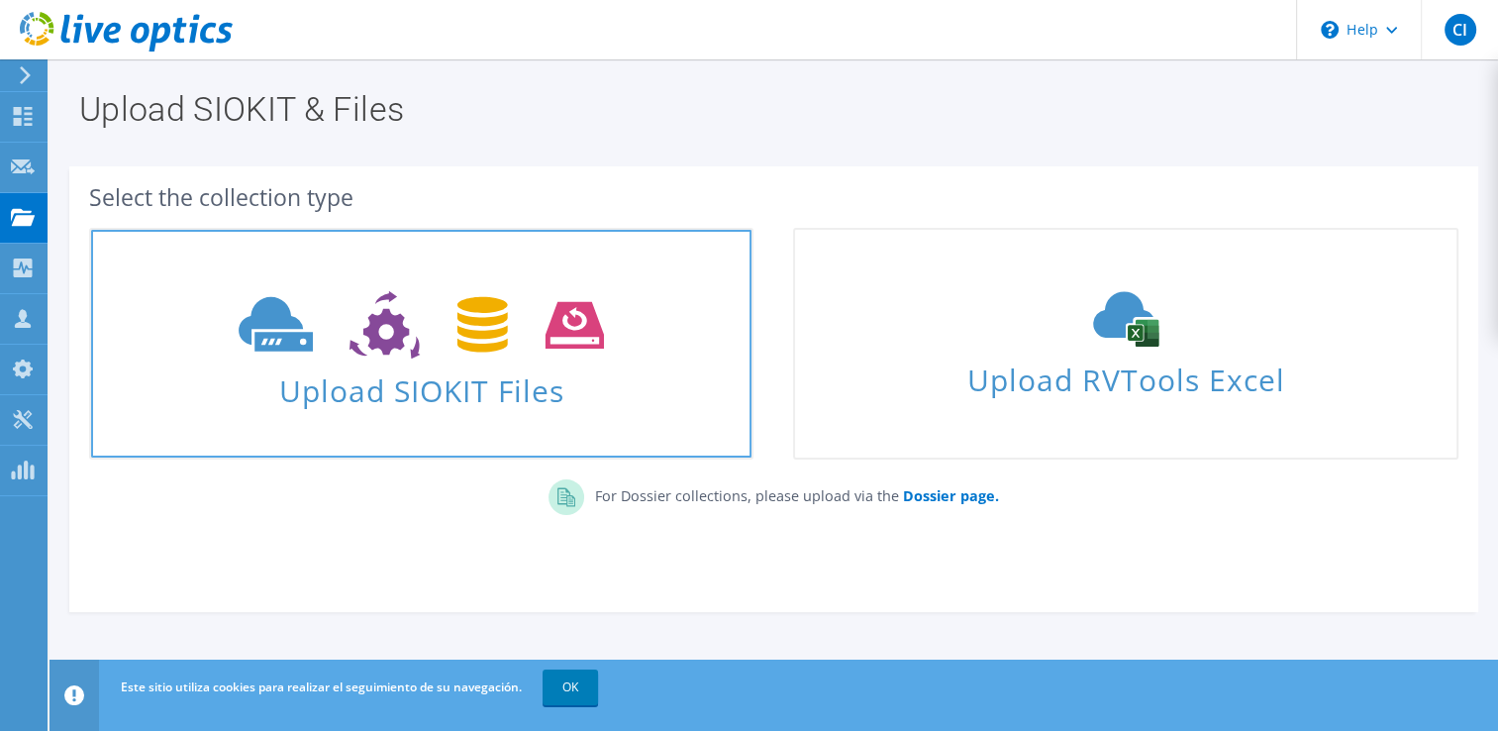
click at [583, 367] on span "Upload SIOKIT Files" at bounding box center [421, 384] width 661 height 43
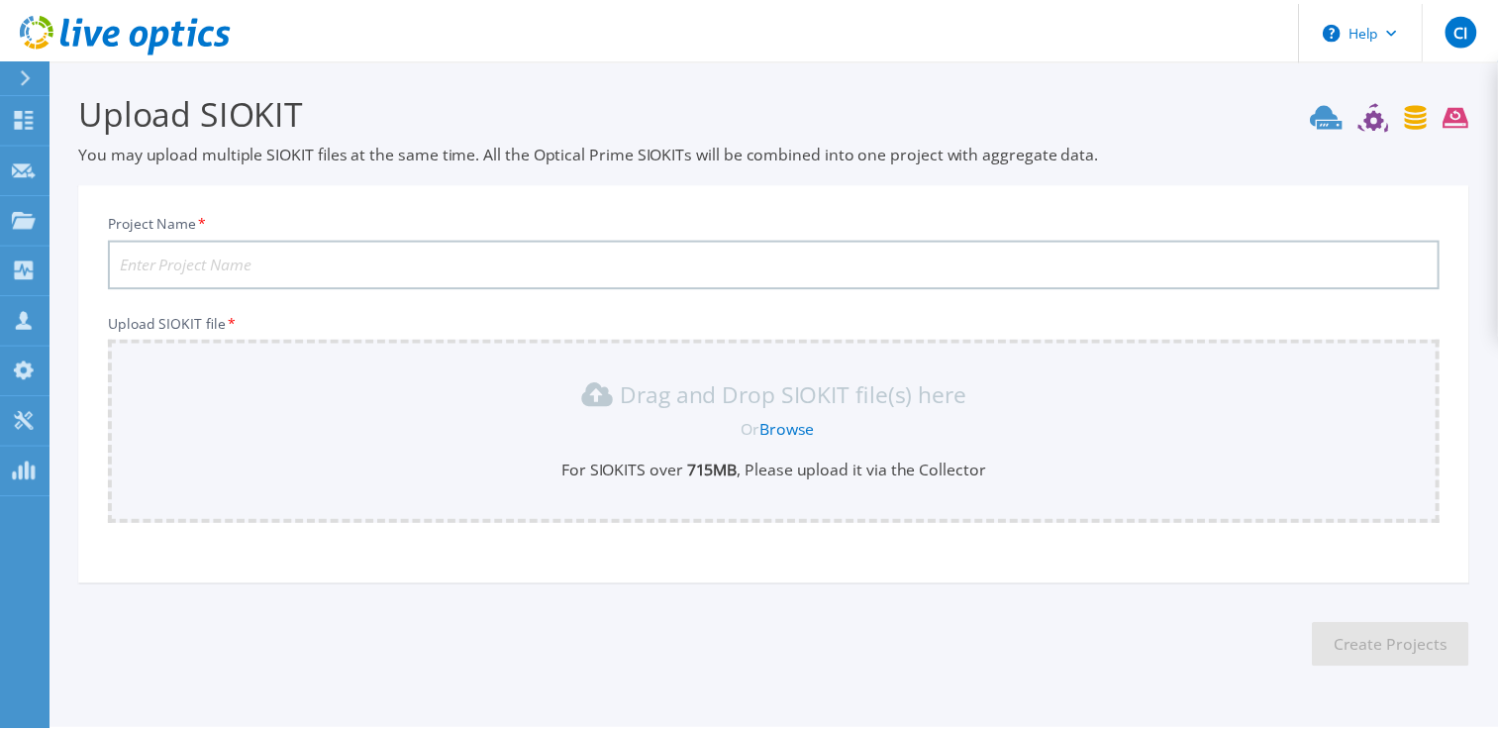
scroll to position [55, 0]
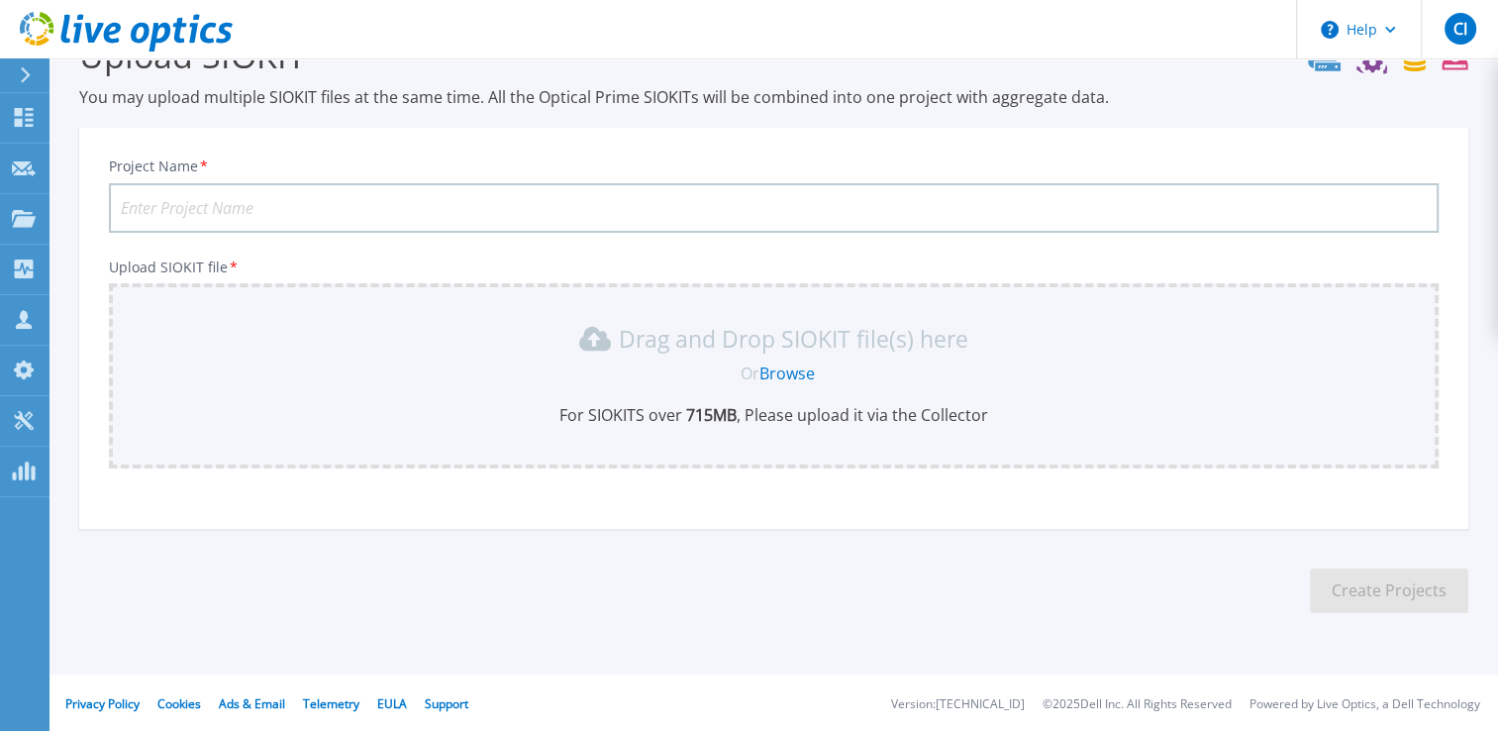
click at [773, 368] on link "Browse" at bounding box center [787, 373] width 55 height 22
click at [292, 521] on div "Project Name * Upload SIOKIT file * Drag and Drop SIOKIT file(s) here Or Browse…" at bounding box center [773, 335] width 1389 height 388
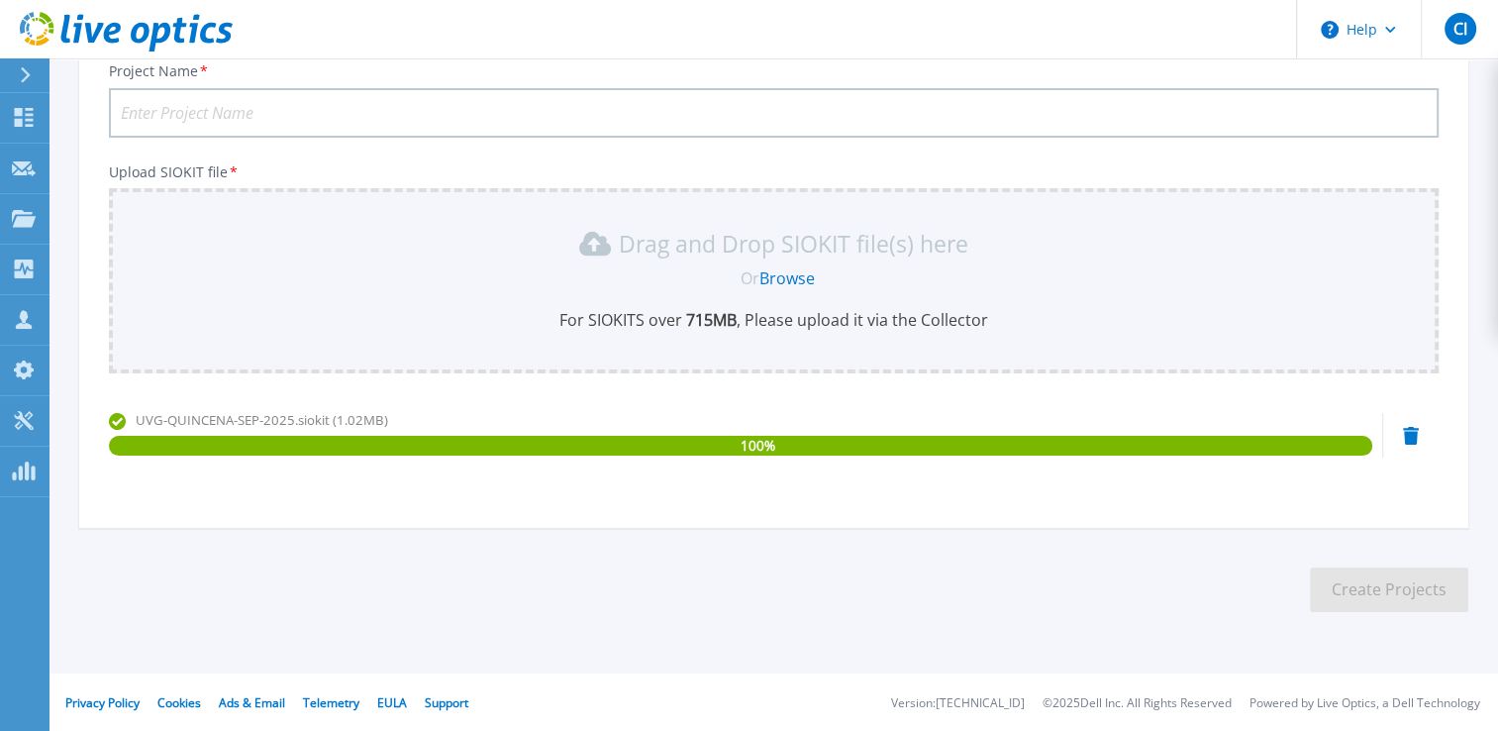
scroll to position [0, 0]
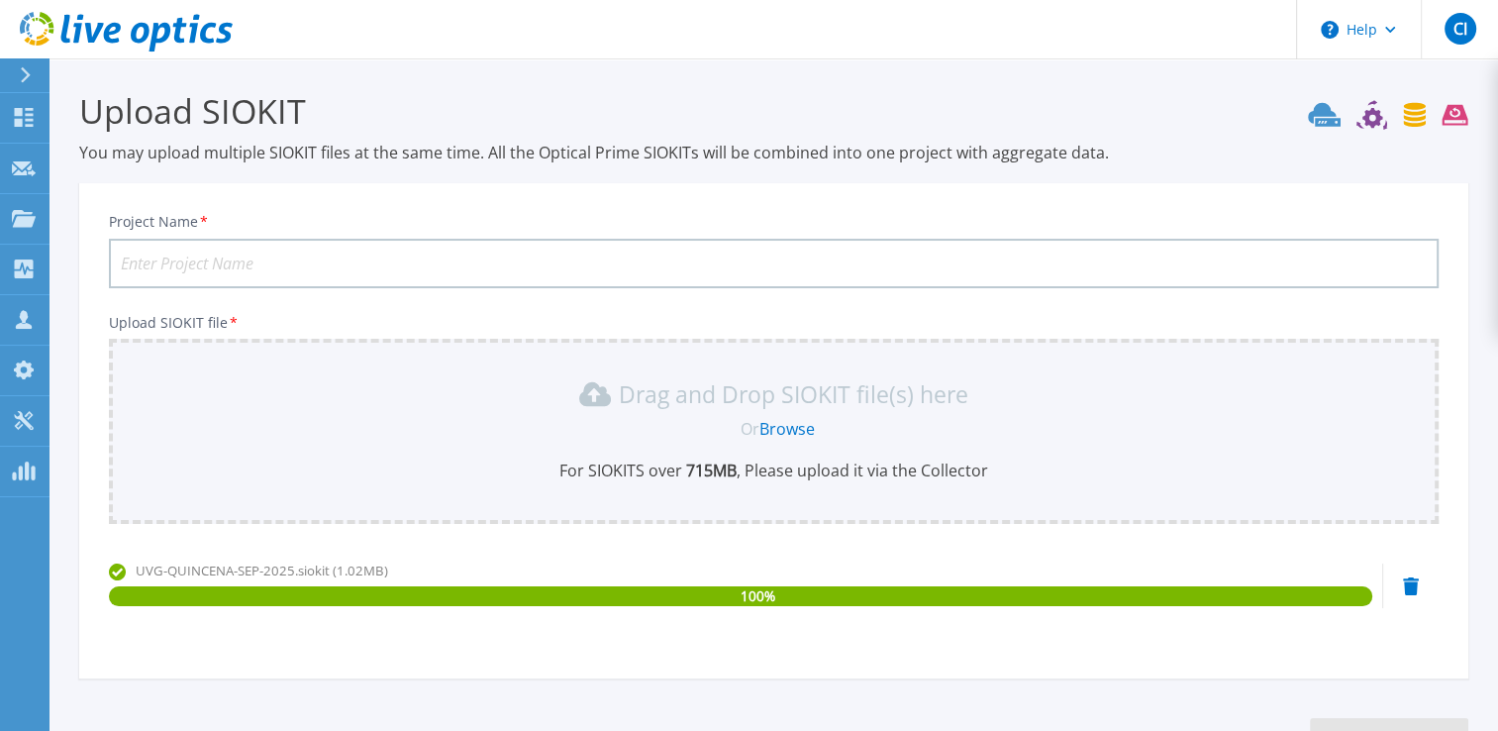
click at [305, 256] on input "Project Name *" at bounding box center [774, 264] width 1330 height 50
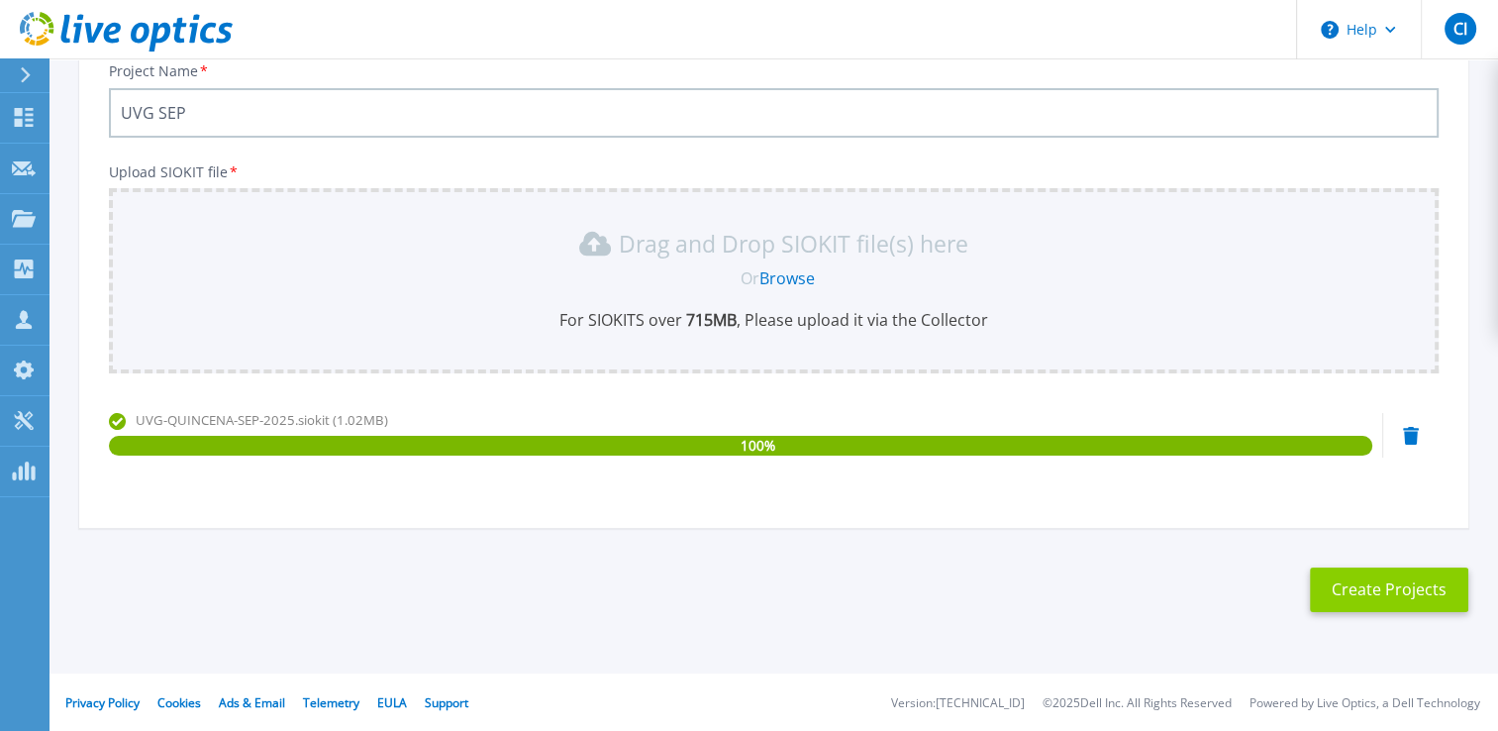
type input "UVG SEP"
click at [1430, 588] on button "Create Projects" at bounding box center [1389, 589] width 158 height 45
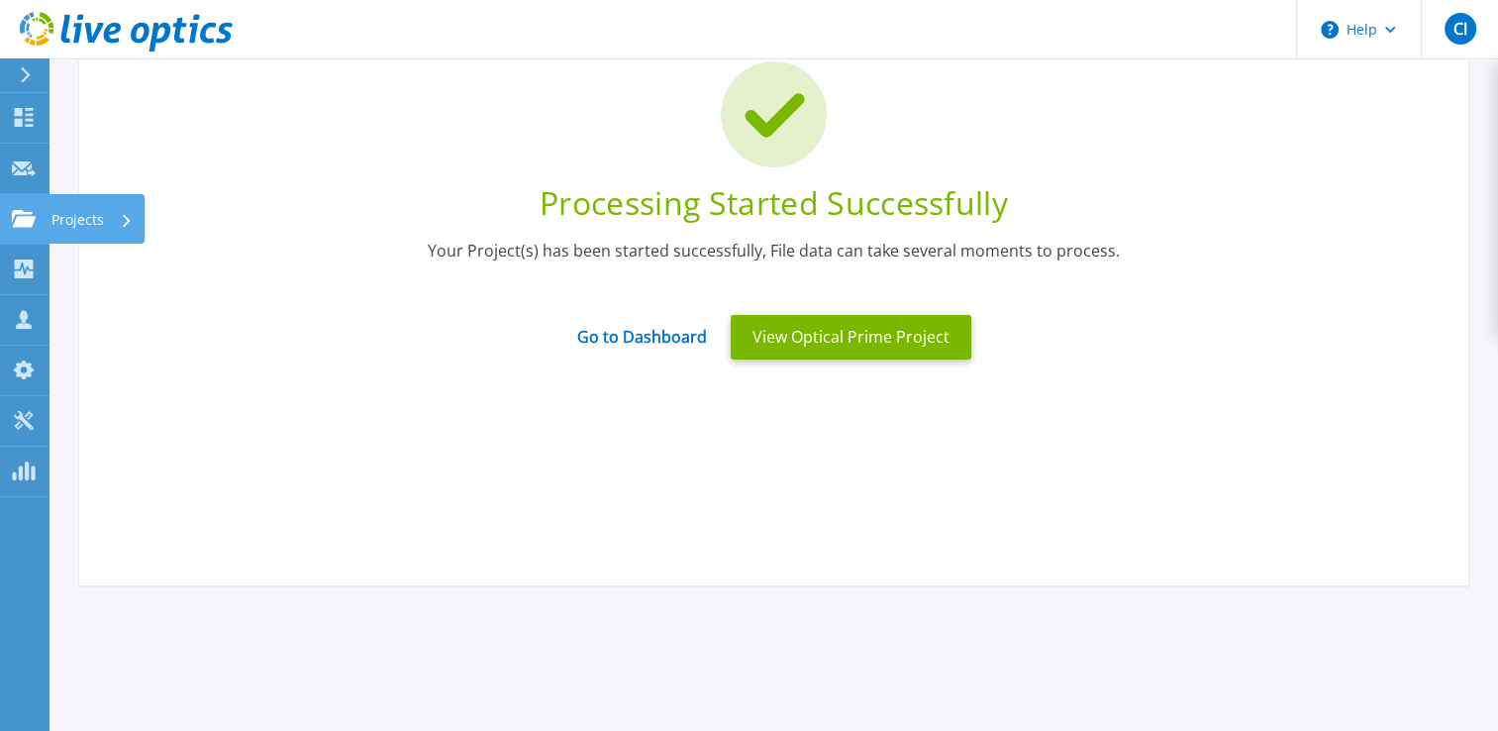
click at [25, 224] on icon at bounding box center [24, 218] width 24 height 17
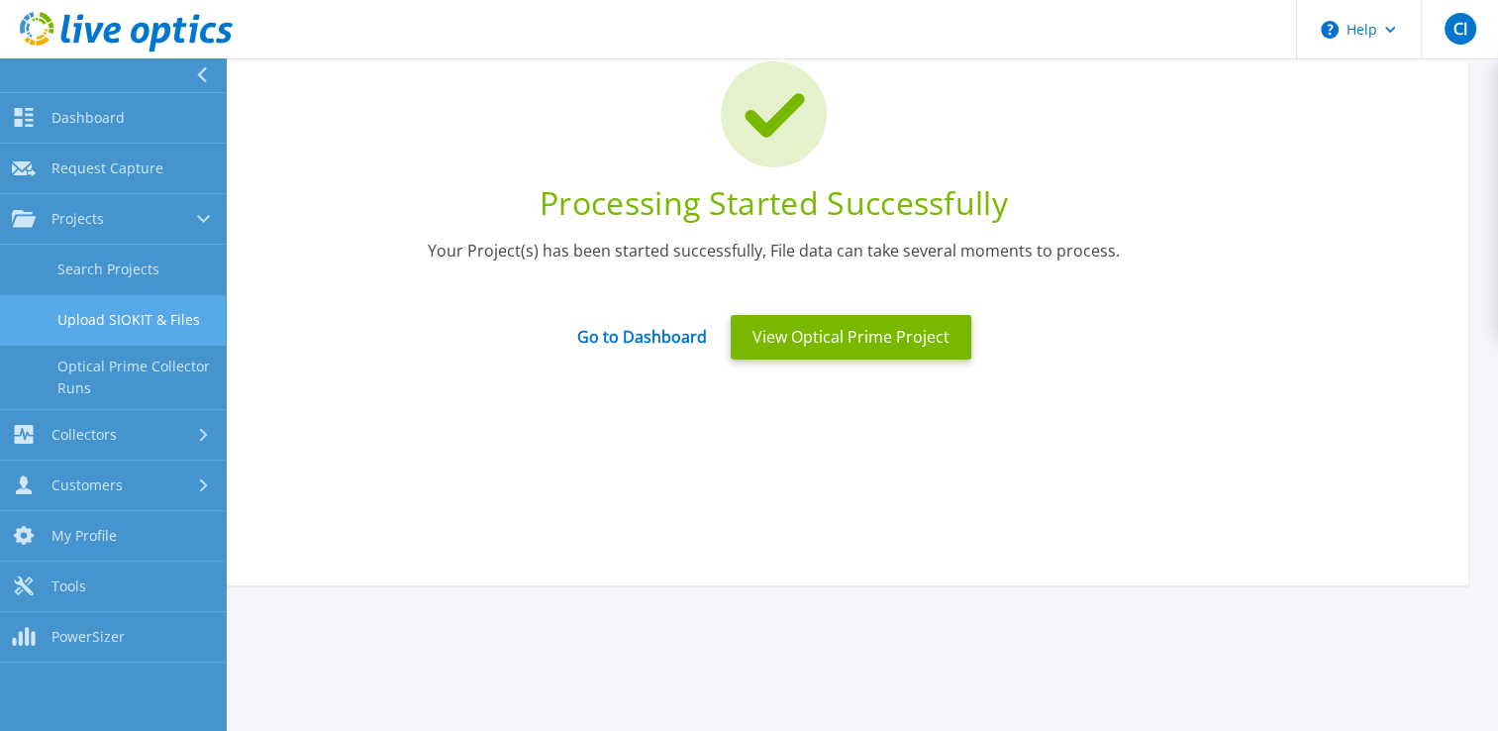
click at [79, 324] on link "Upload SIOKIT & Files" at bounding box center [113, 320] width 226 height 51
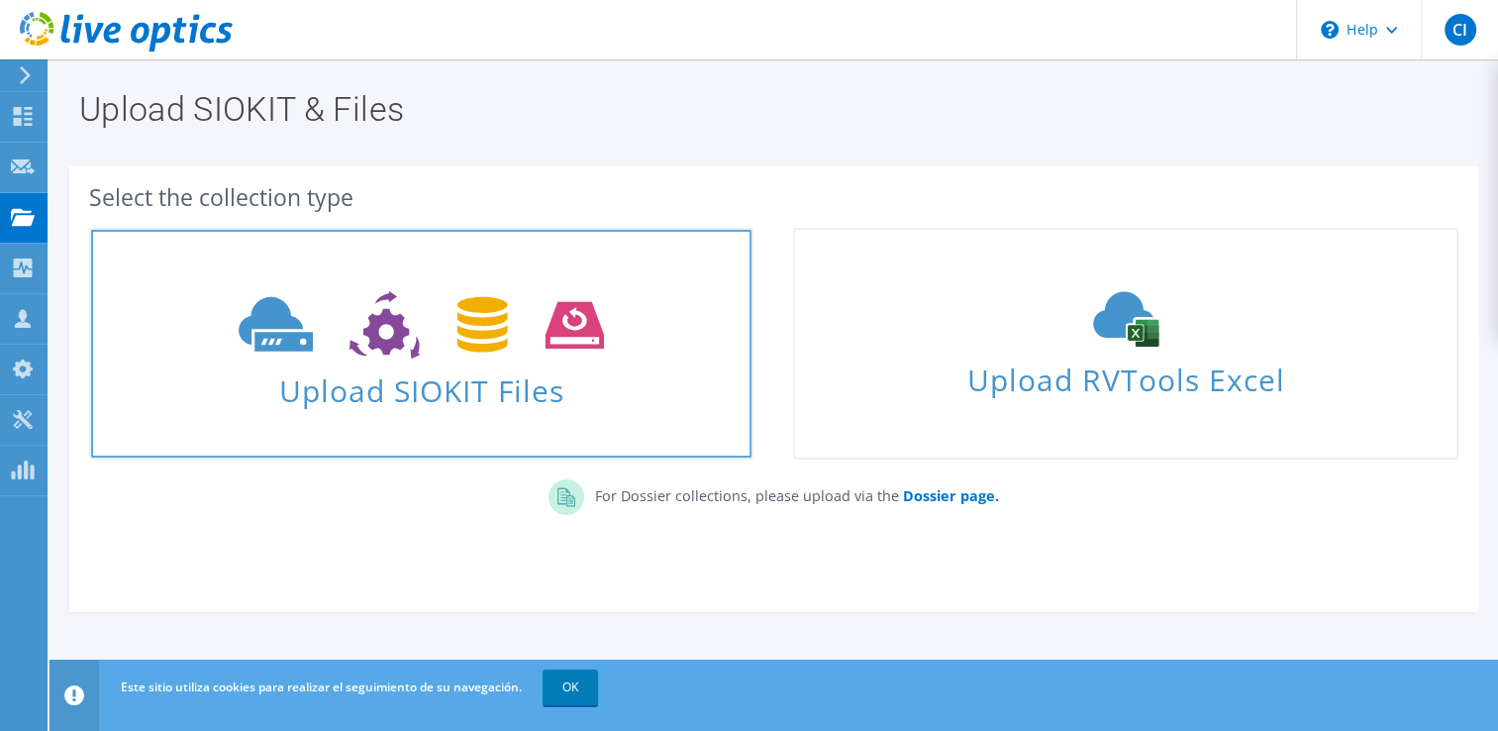
click at [642, 386] on span "Upload SIOKIT Files" at bounding box center [421, 384] width 661 height 43
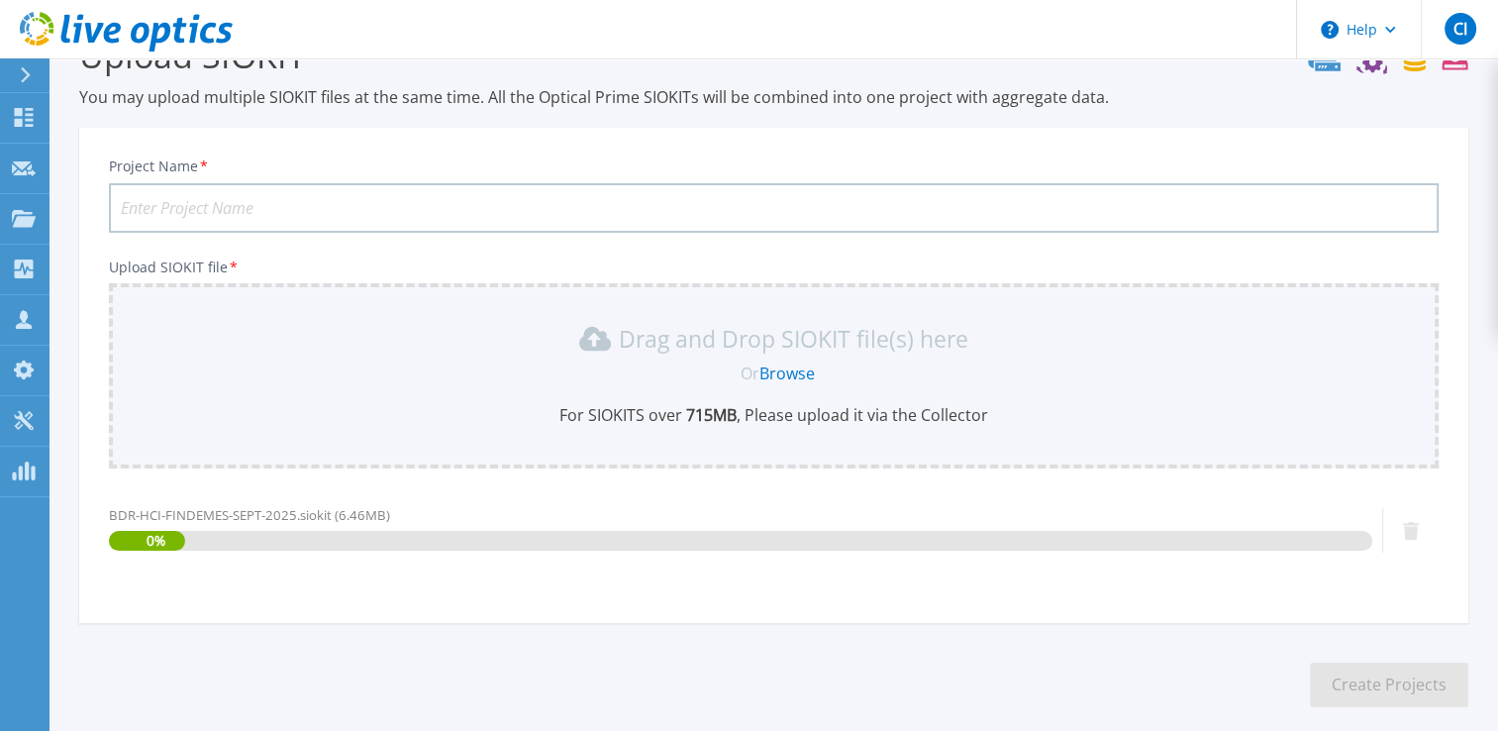
scroll to position [151, 0]
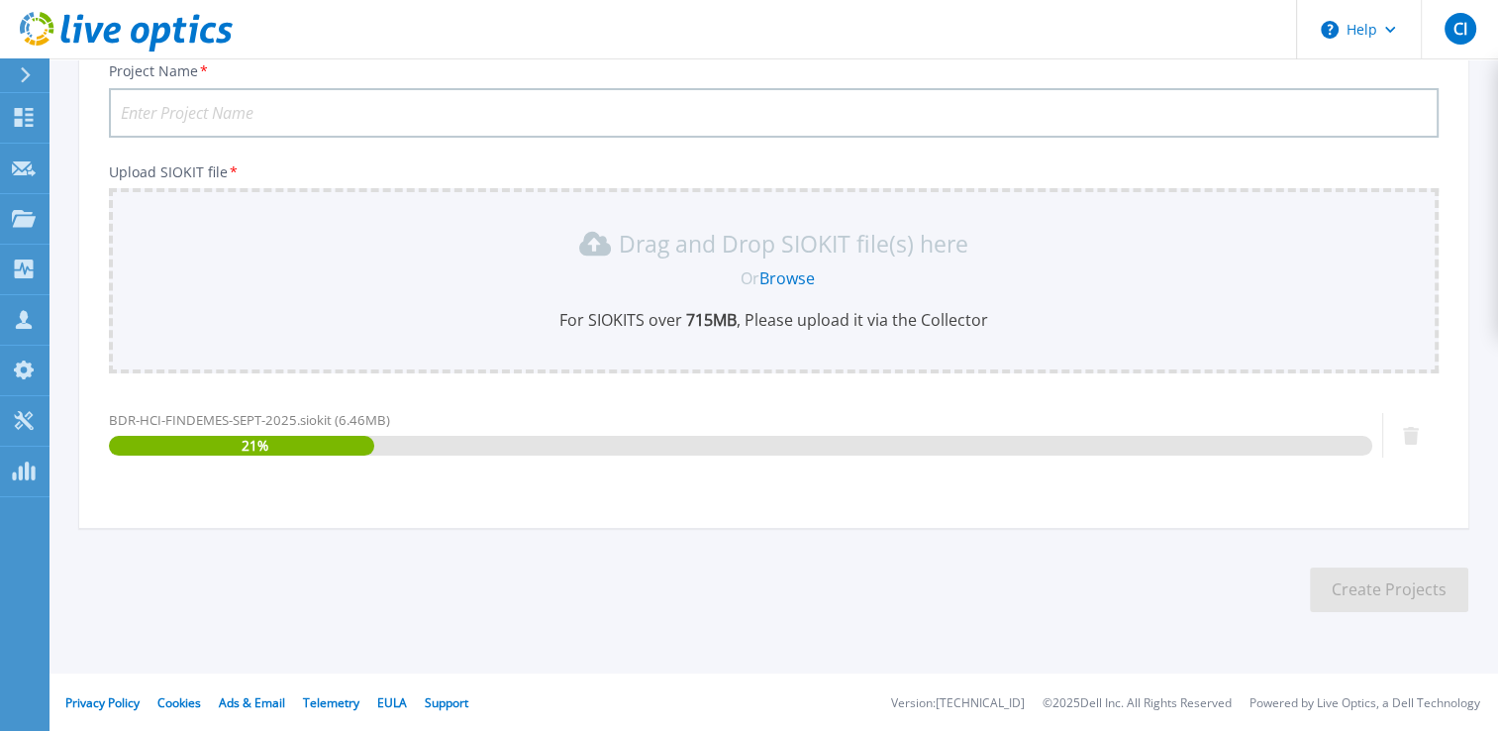
click at [317, 121] on input "Project Name *" at bounding box center [774, 113] width 1330 height 50
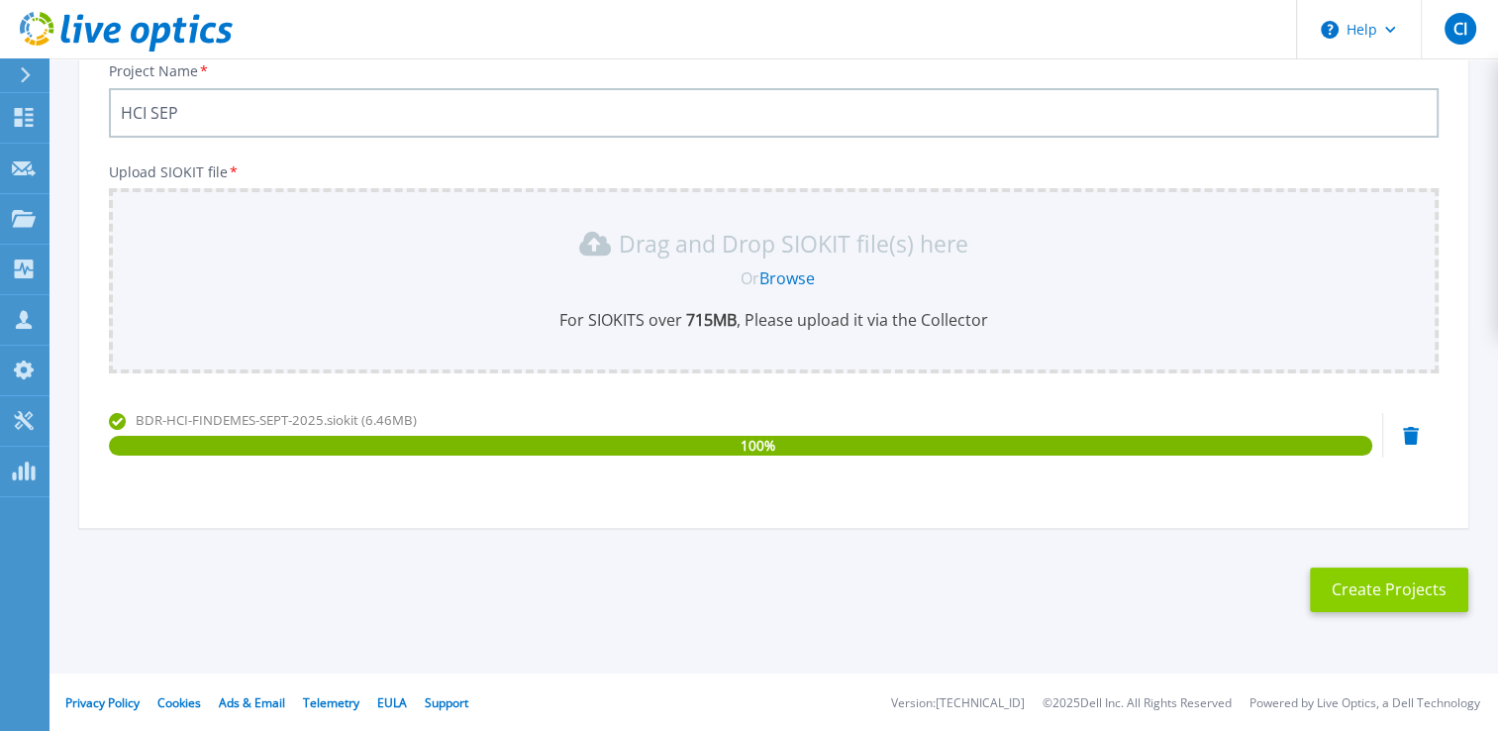
type input "HCI SEP"
click at [1316, 582] on button "Create Projects" at bounding box center [1389, 589] width 158 height 45
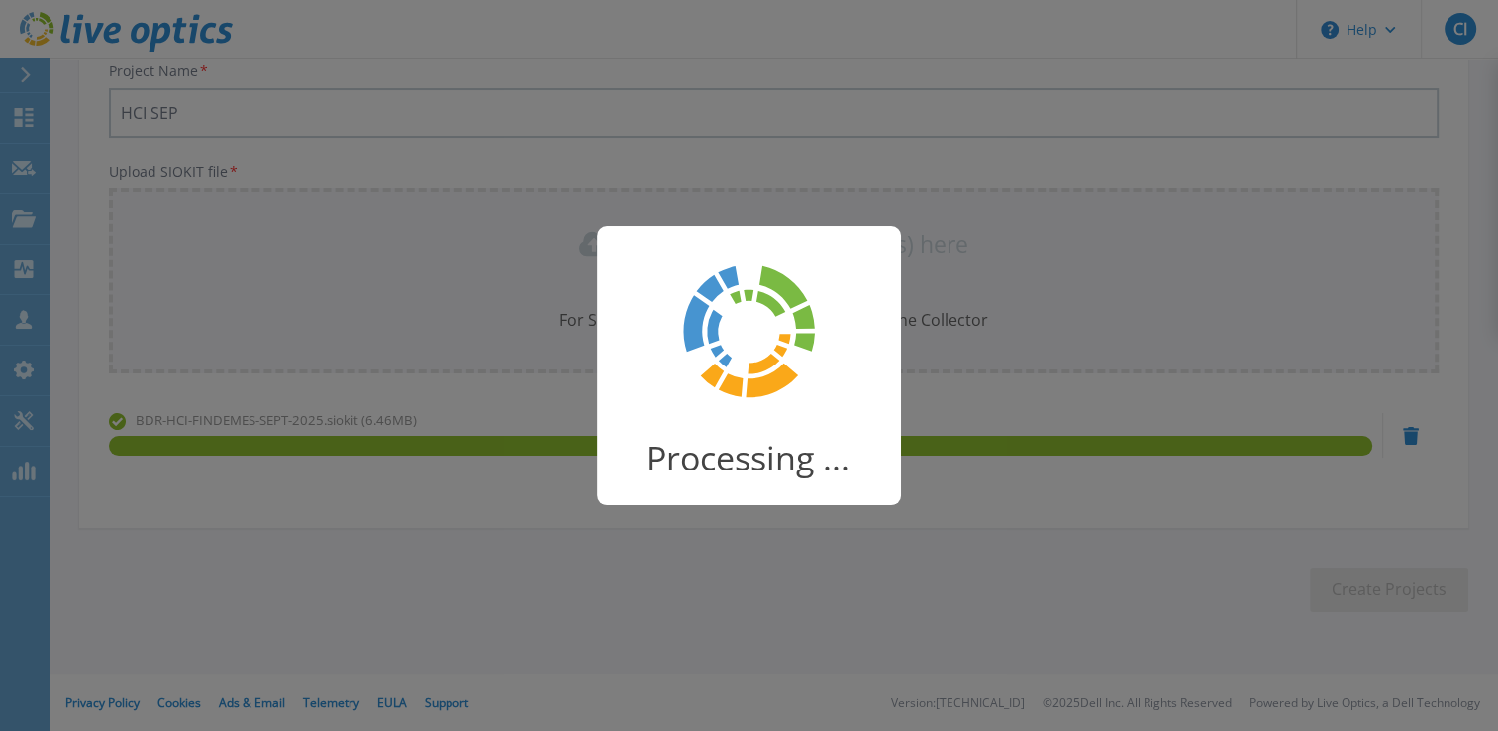
click at [1320, 582] on div "Processing ..." at bounding box center [749, 365] width 1498 height 731
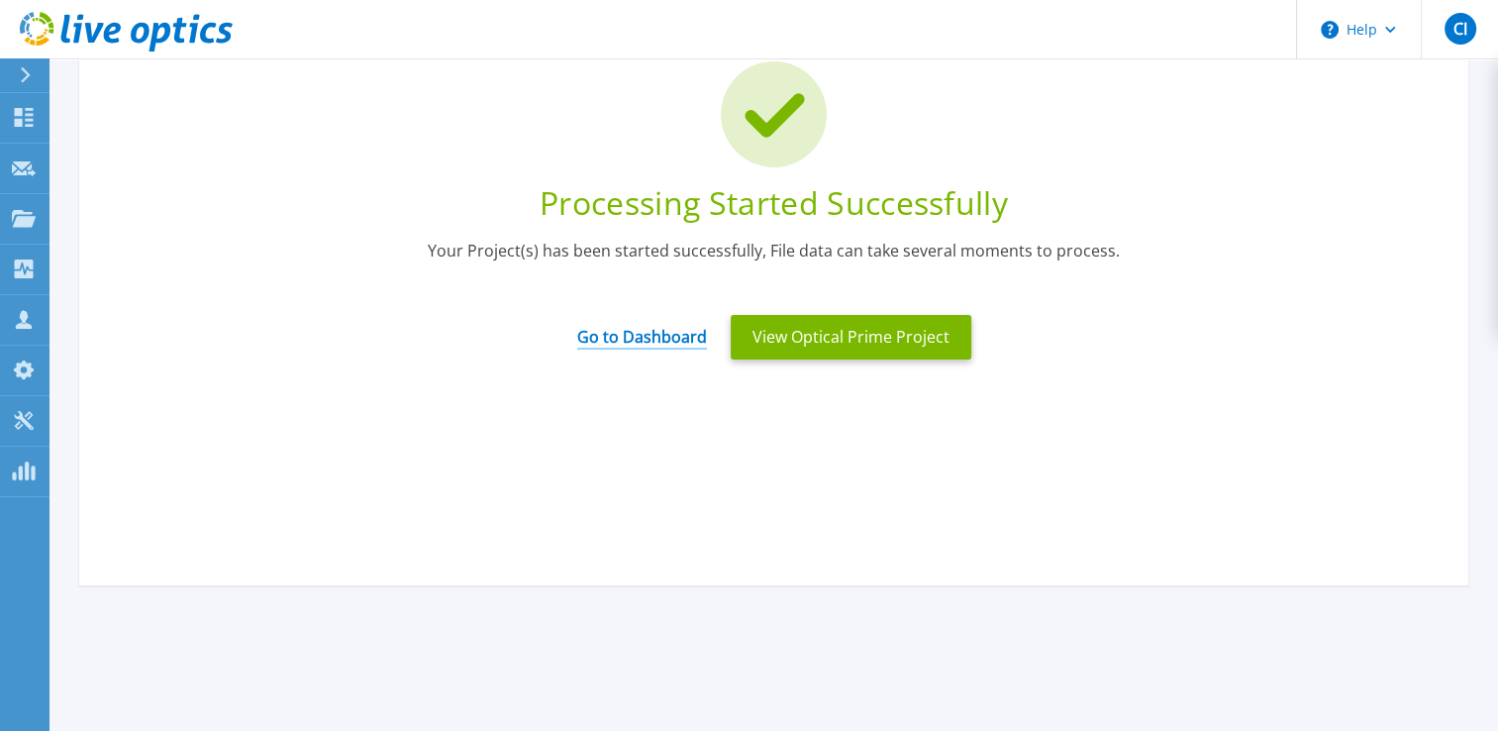
click at [666, 347] on link "Go to Dashboard" at bounding box center [642, 330] width 130 height 39
